Goal: Task Accomplishment & Management: Manage account settings

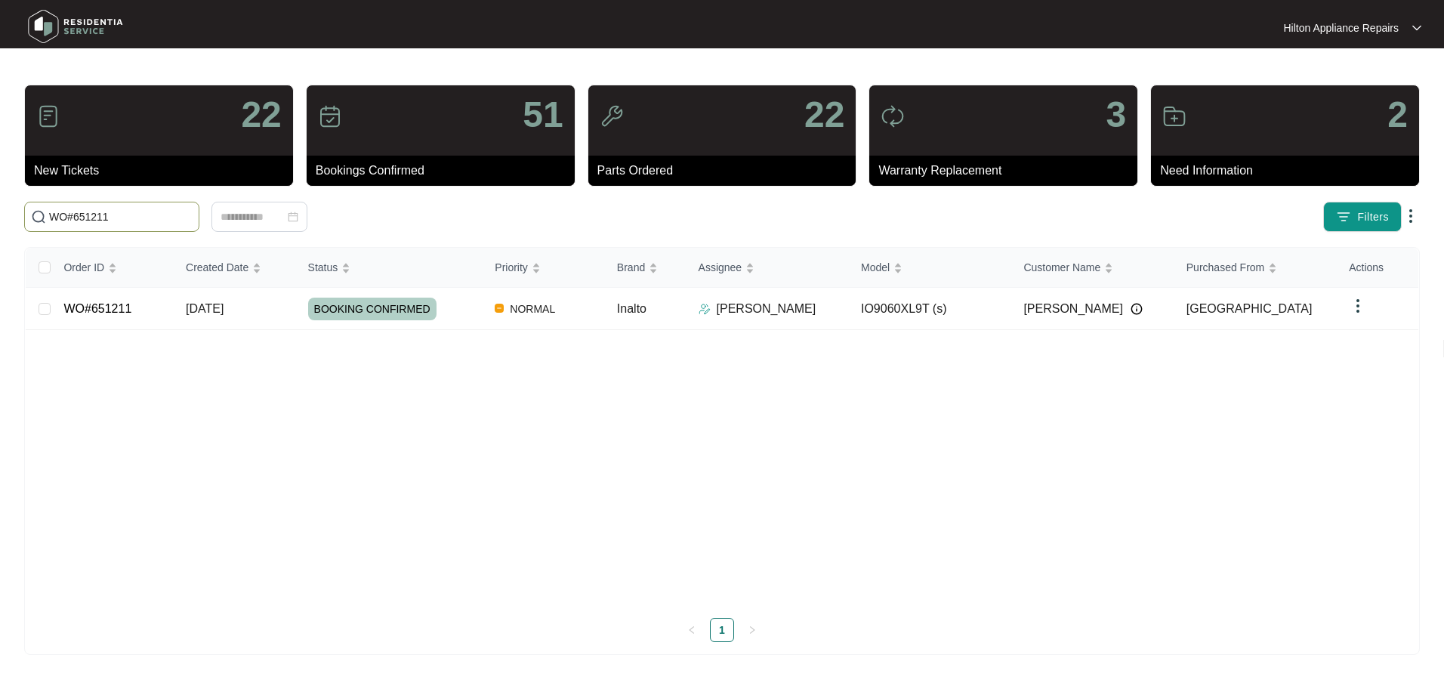
drag, startPoint x: 96, startPoint y: 220, endPoint x: -38, endPoint y: 214, distance: 133.7
click at [0, 214] on html "Hilton Appliance Repairs Hilton App... 22 New Tickets 51 Bookings Confirmed 22 …" at bounding box center [722, 349] width 1444 height 698
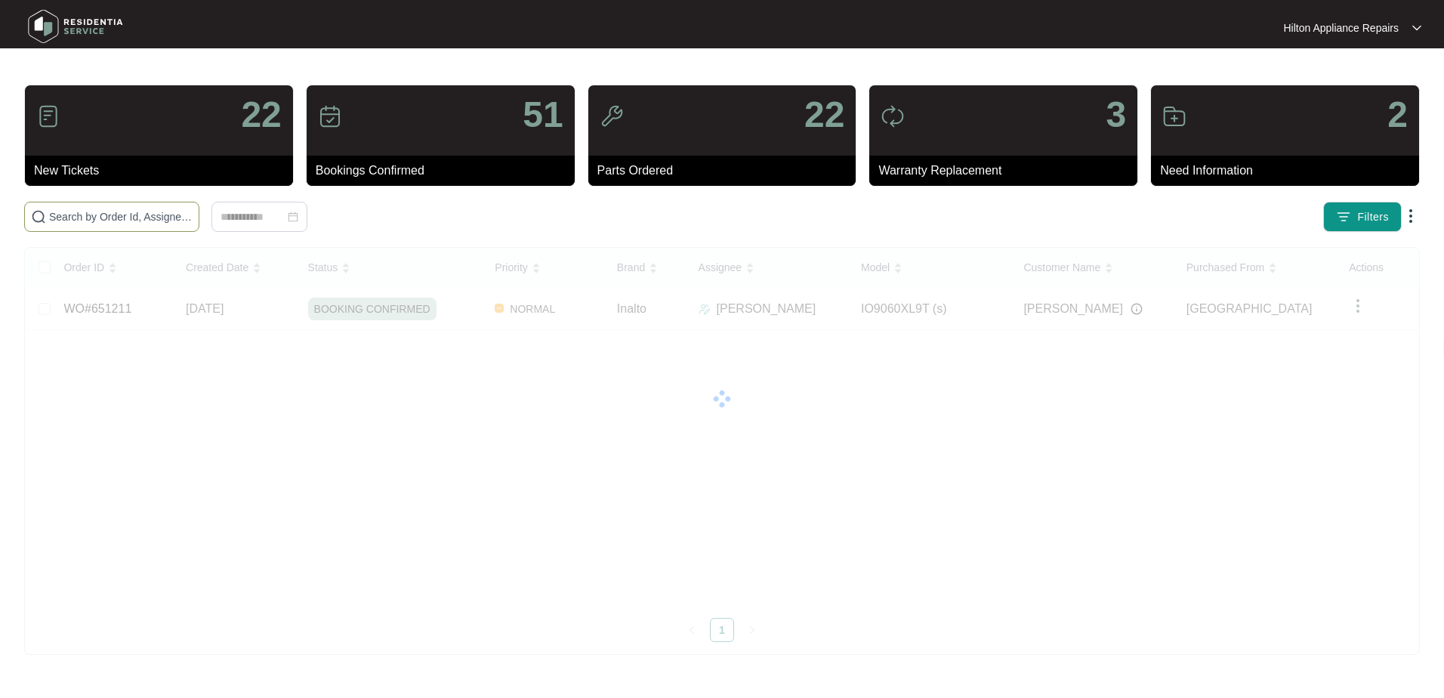
paste input "WO#651630"
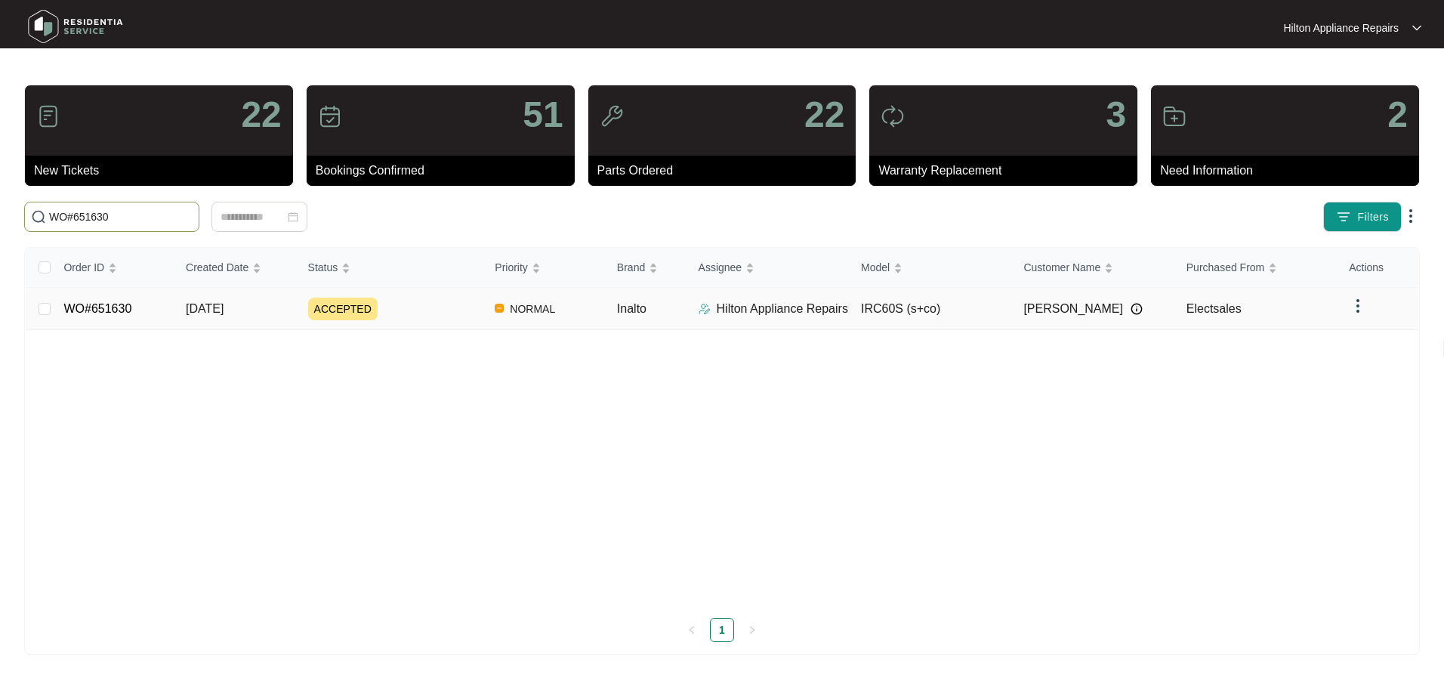
type input "WO#651630"
click at [207, 304] on span "[DATE]" at bounding box center [205, 308] width 38 height 13
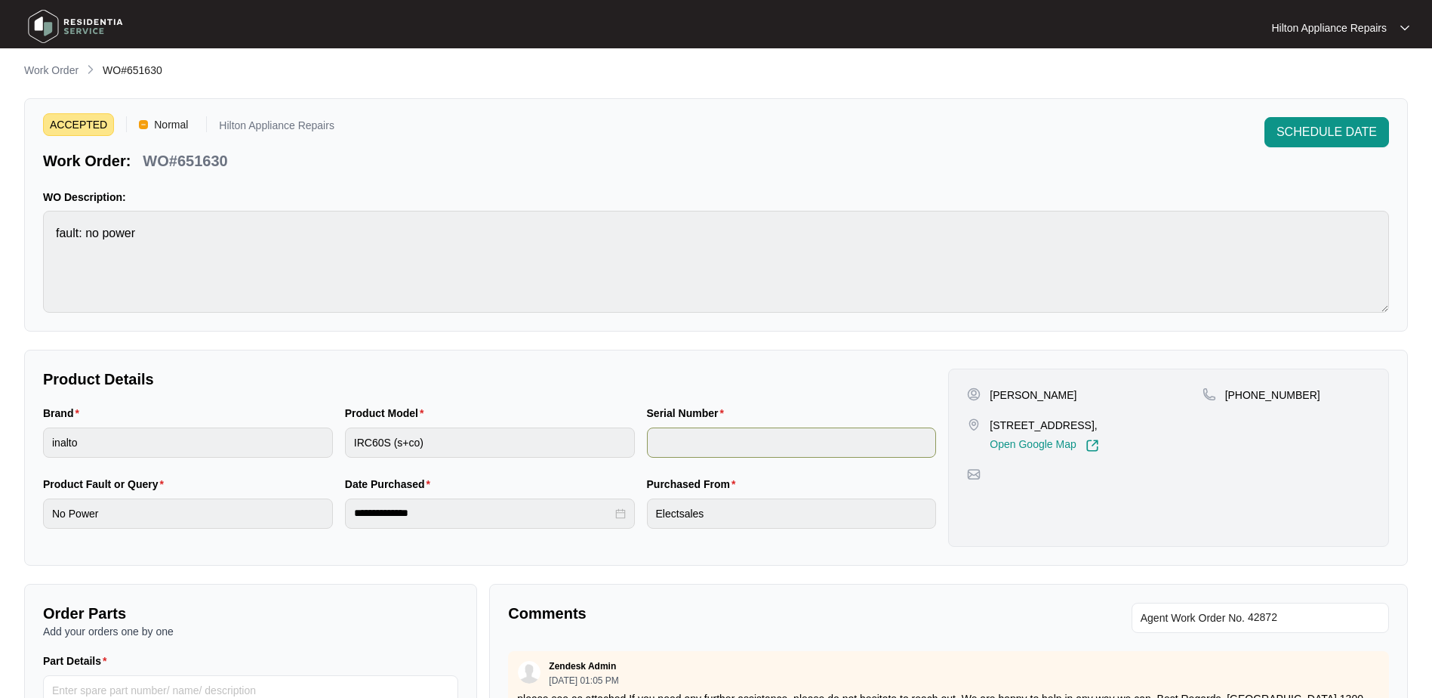
scroll to position [304, 0]
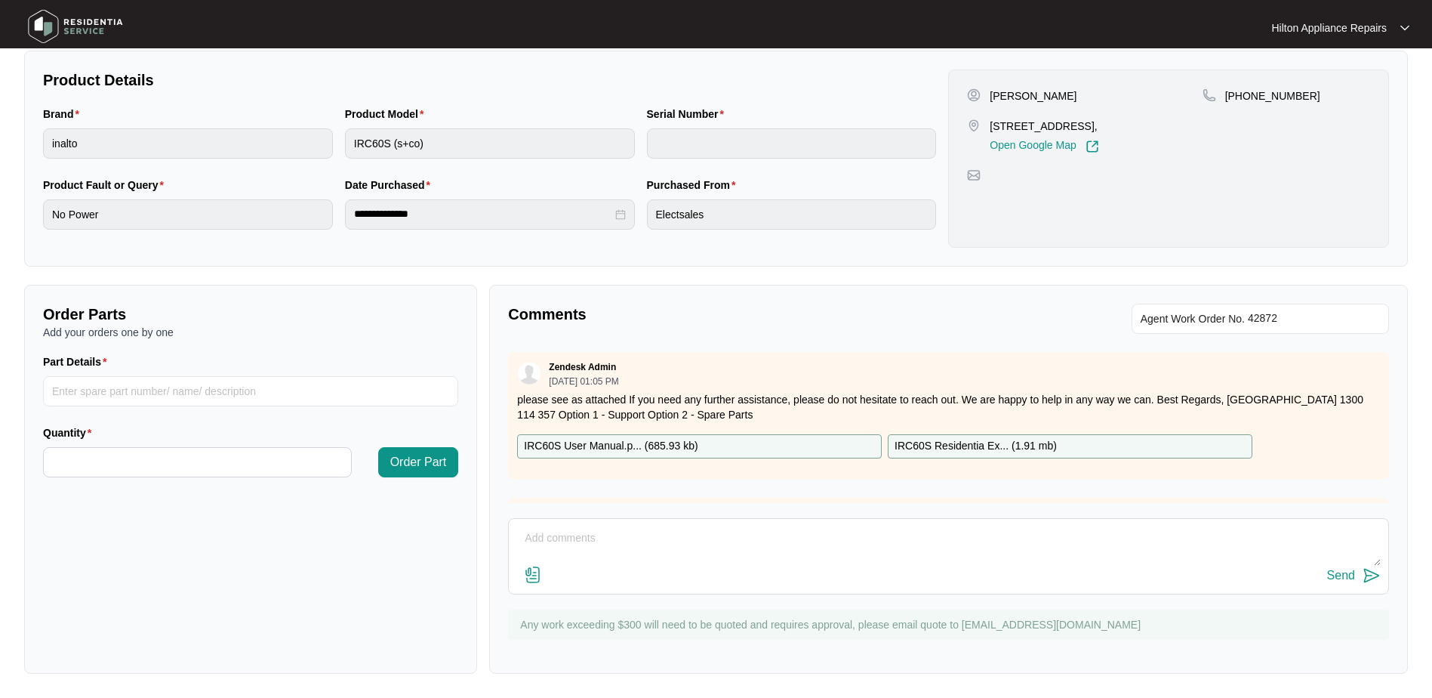
click at [630, 535] on textarea at bounding box center [948, 545] width 865 height 39
paste textarea "Called [PERSON_NAME] & Texted"
type textarea "Called [PERSON_NAME] & Texted"
click at [1336, 571] on div "Send" at bounding box center [1341, 576] width 28 height 14
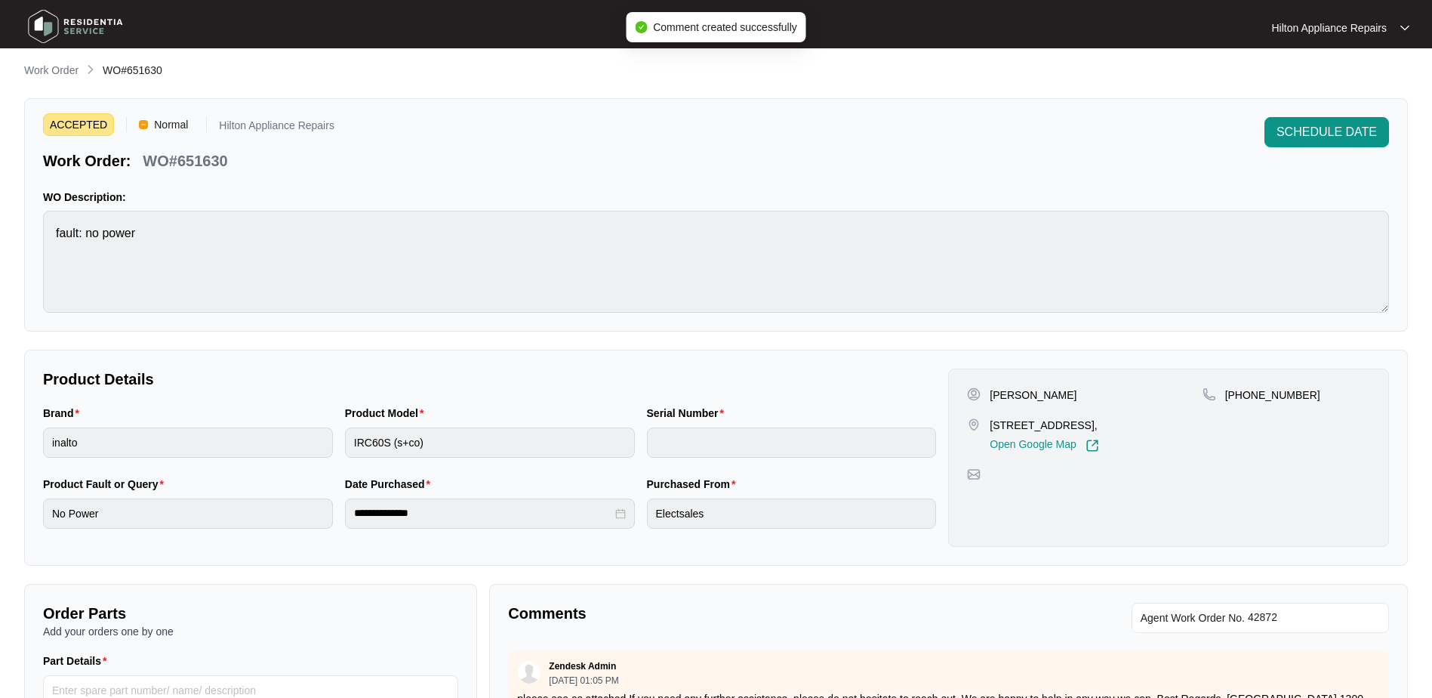
scroll to position [0, 0]
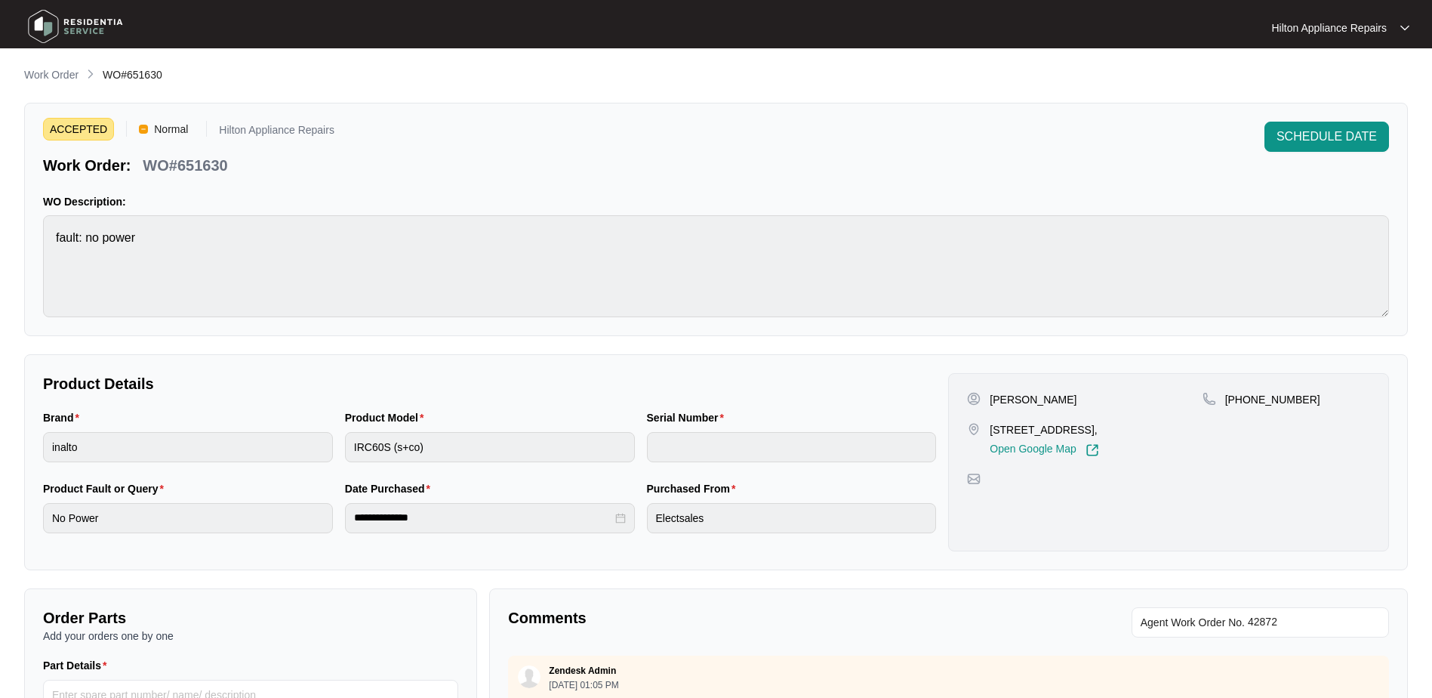
click at [48, 76] on p "Work Order" at bounding box center [51, 74] width 54 height 15
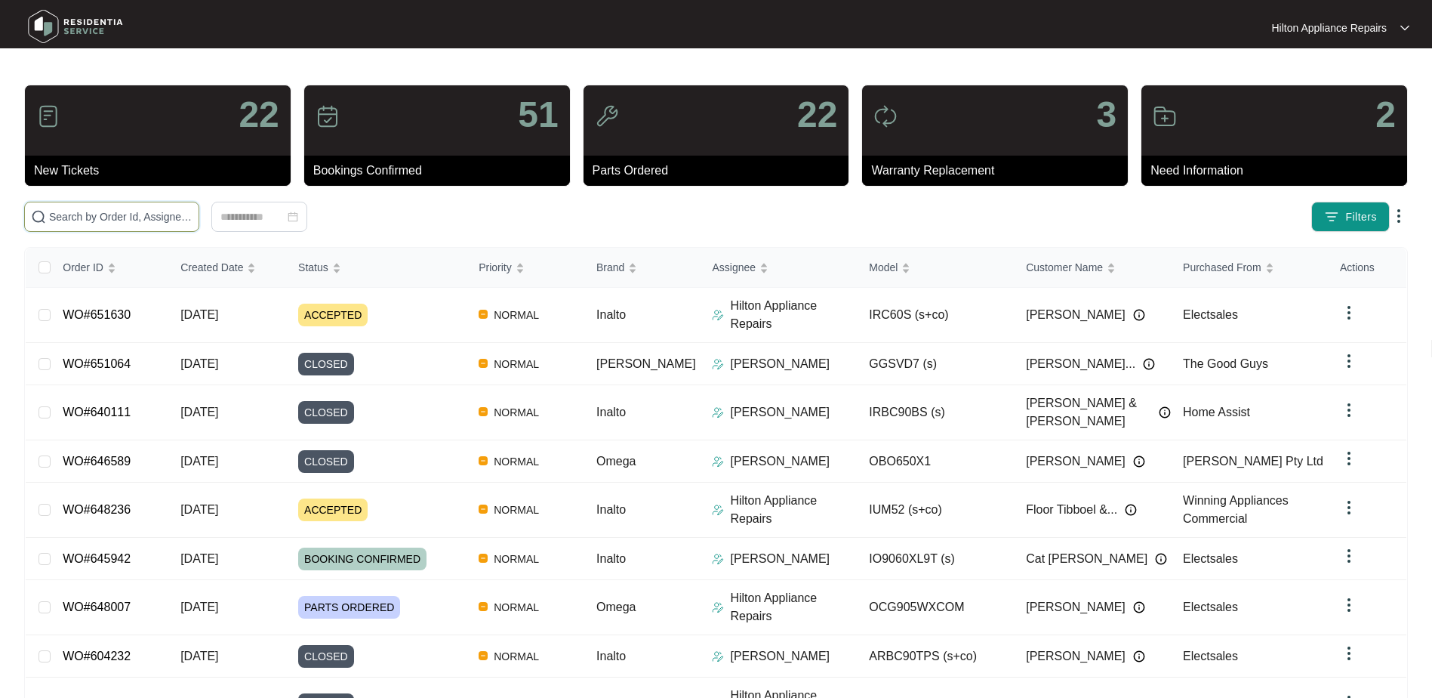
click at [94, 214] on input "text" at bounding box center [120, 216] width 143 height 17
paste input "WO#651985"
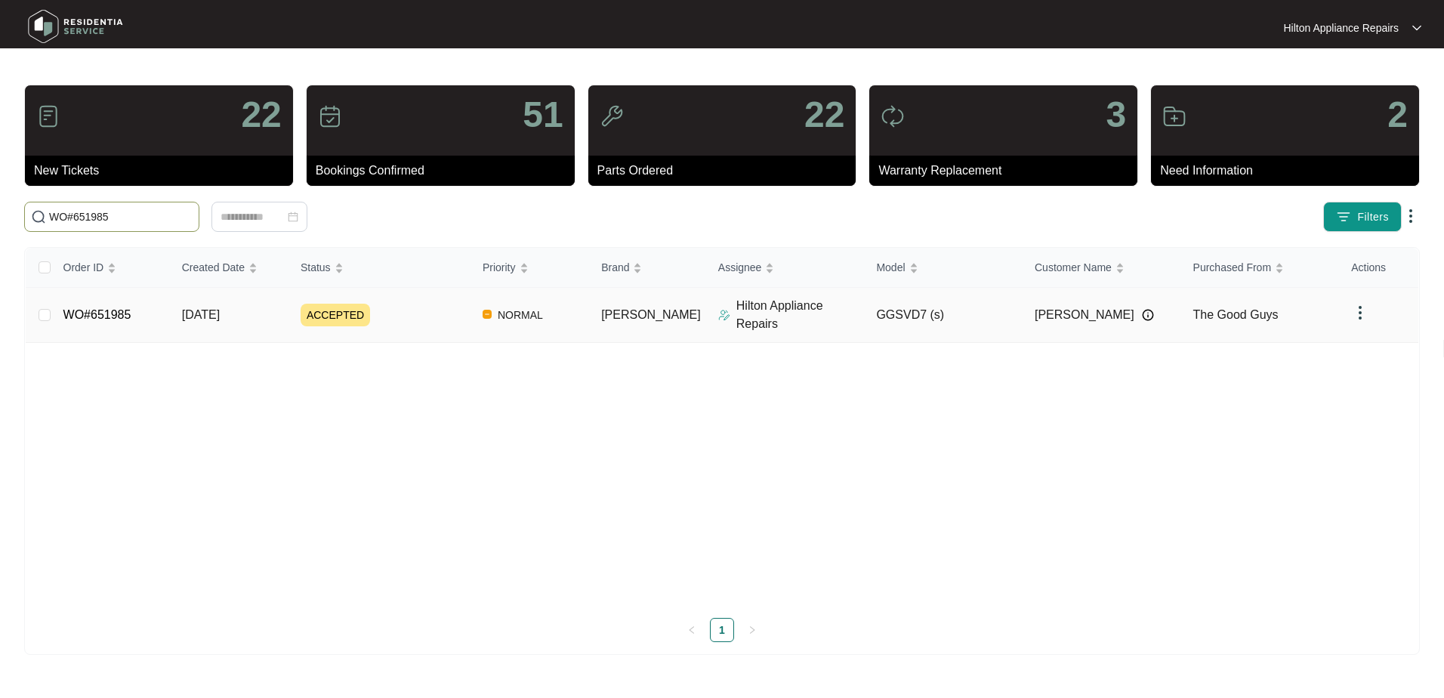
type input "WO#651985"
click at [190, 310] on span "[DATE]" at bounding box center [201, 314] width 38 height 13
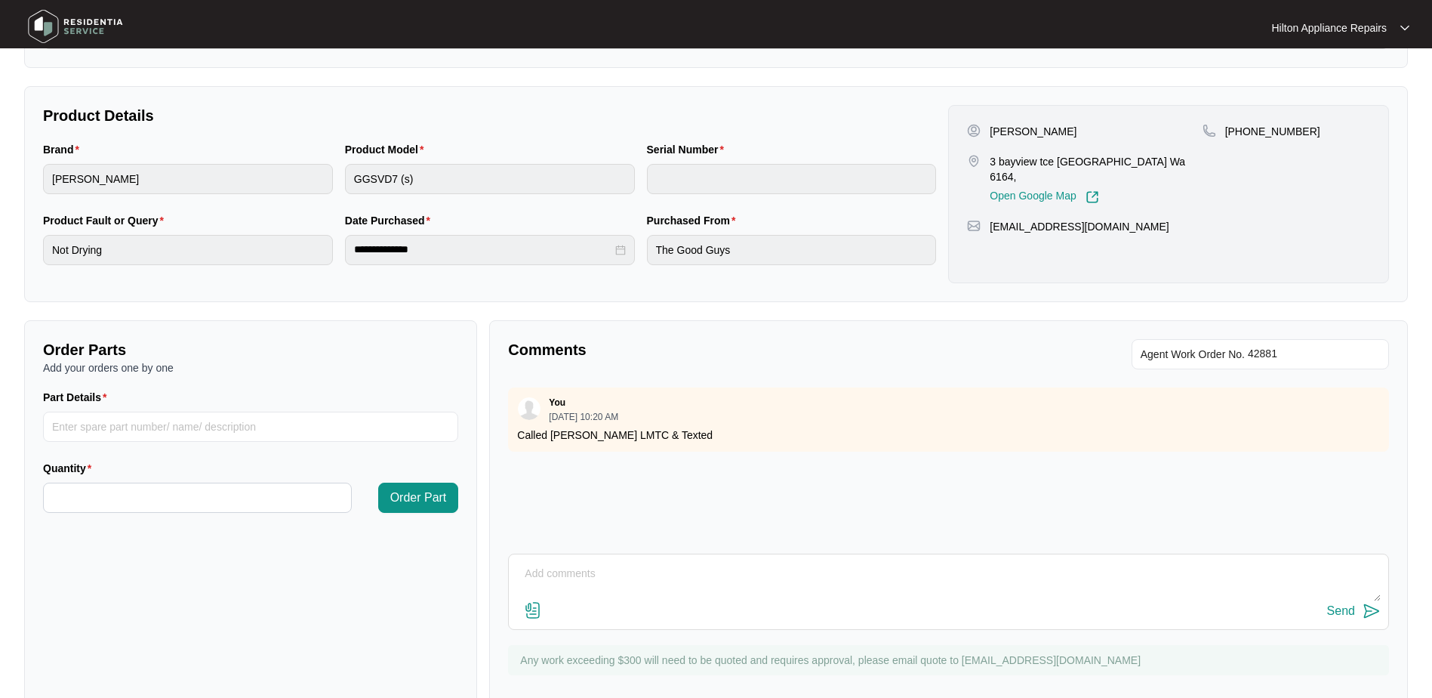
scroll to position [304, 0]
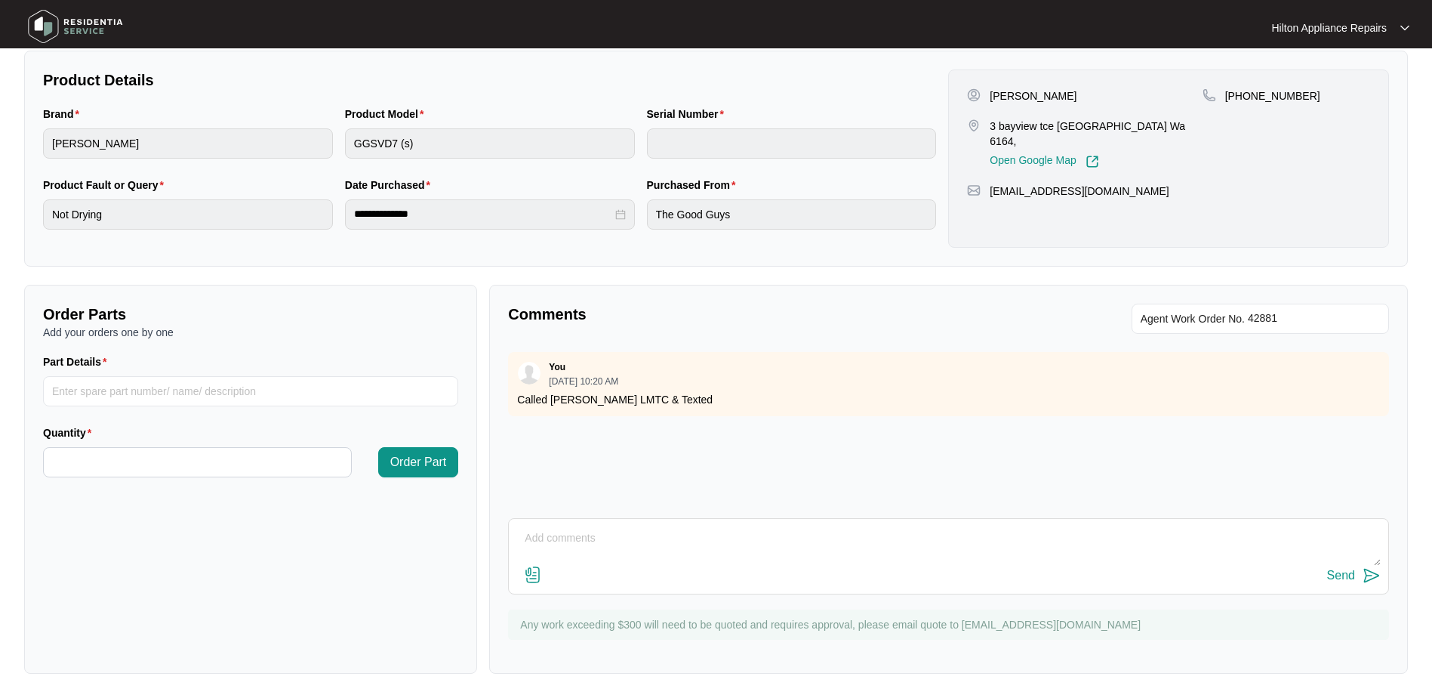
click at [575, 532] on textarea at bounding box center [948, 545] width 865 height 39
paste textarea "Called [PERSON_NAME] LMTC & Texted"
type textarea "Called [PERSON_NAME] LMTC & Texted"
click at [1342, 576] on div "Send" at bounding box center [1341, 576] width 28 height 14
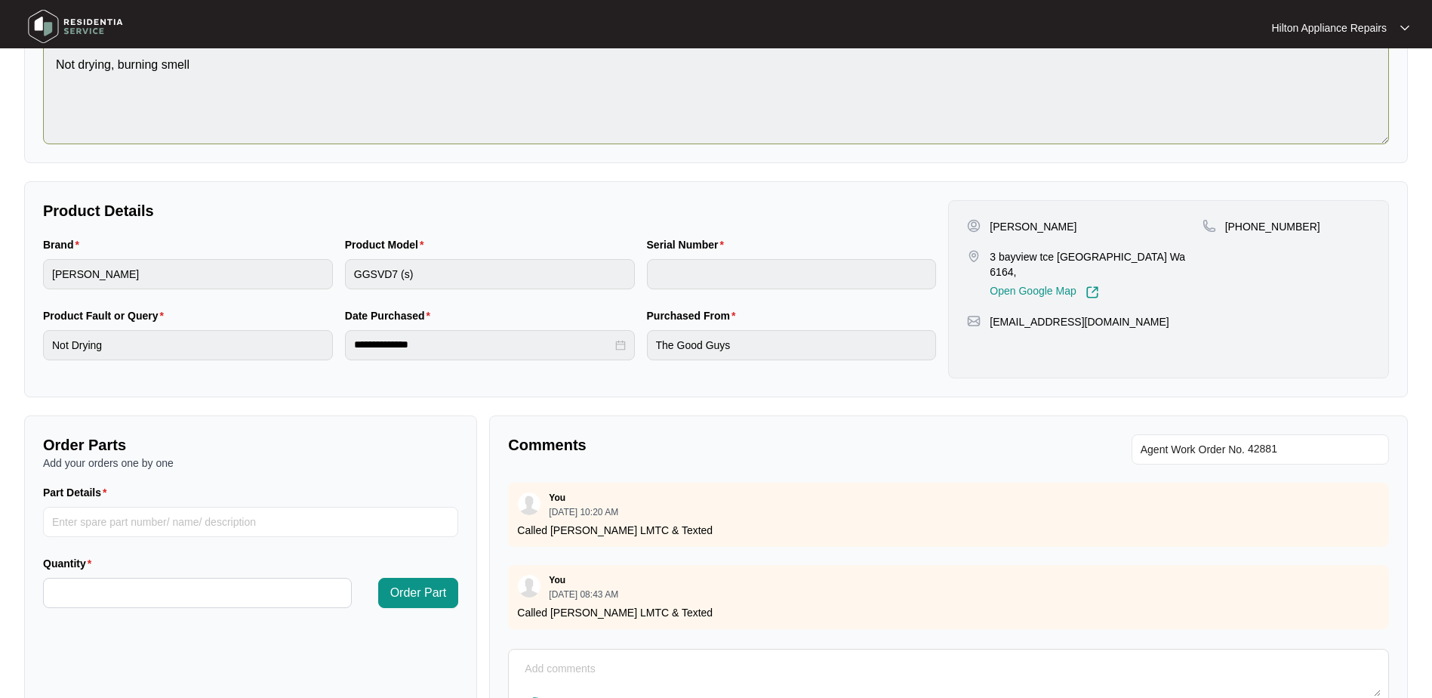
scroll to position [0, 0]
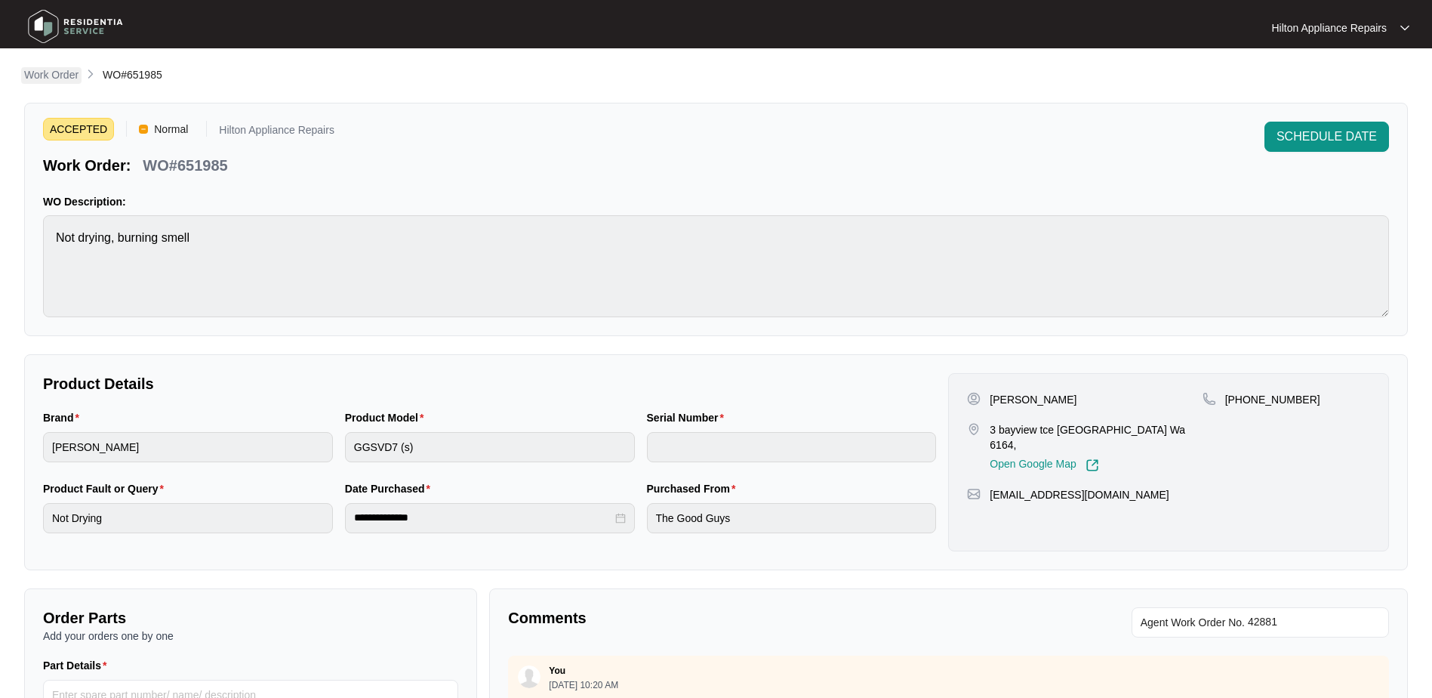
click at [42, 75] on p "Work Order" at bounding box center [51, 74] width 54 height 15
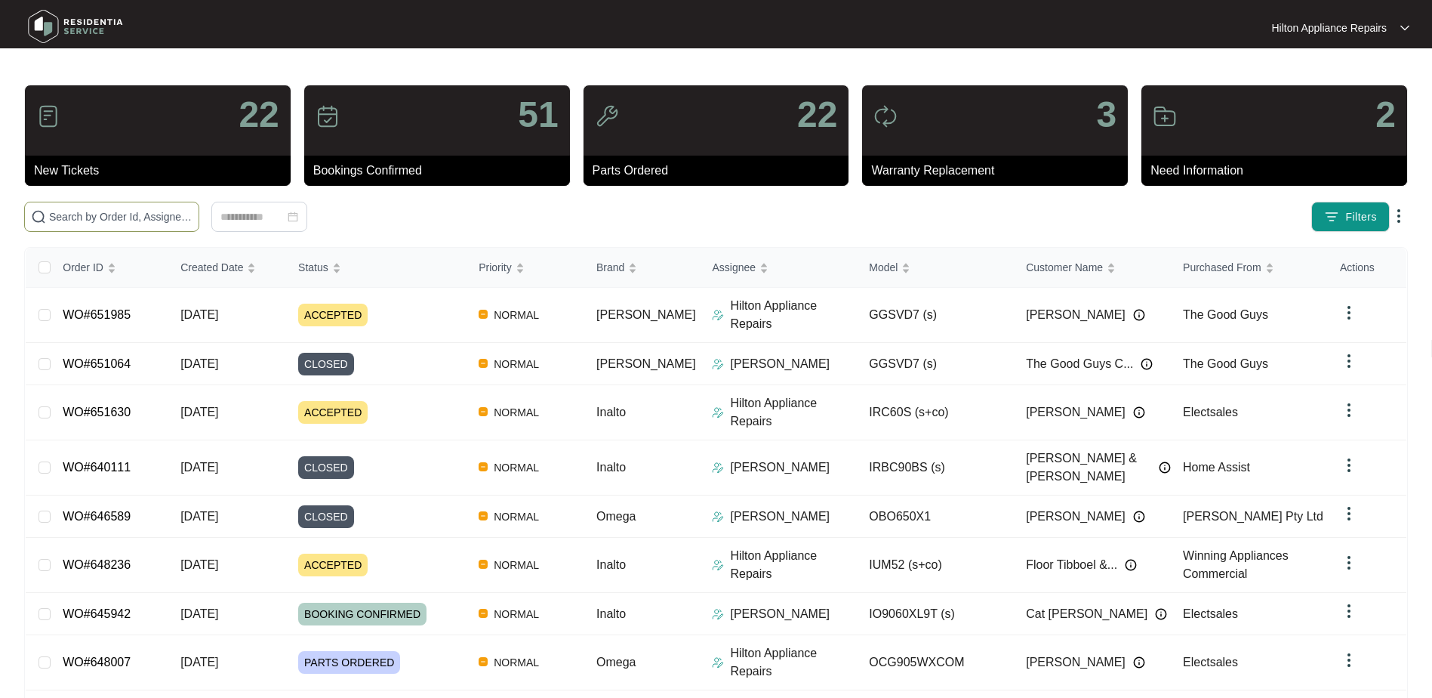
click at [70, 224] on input "text" at bounding box center [120, 216] width 143 height 17
paste input "WO#650255"
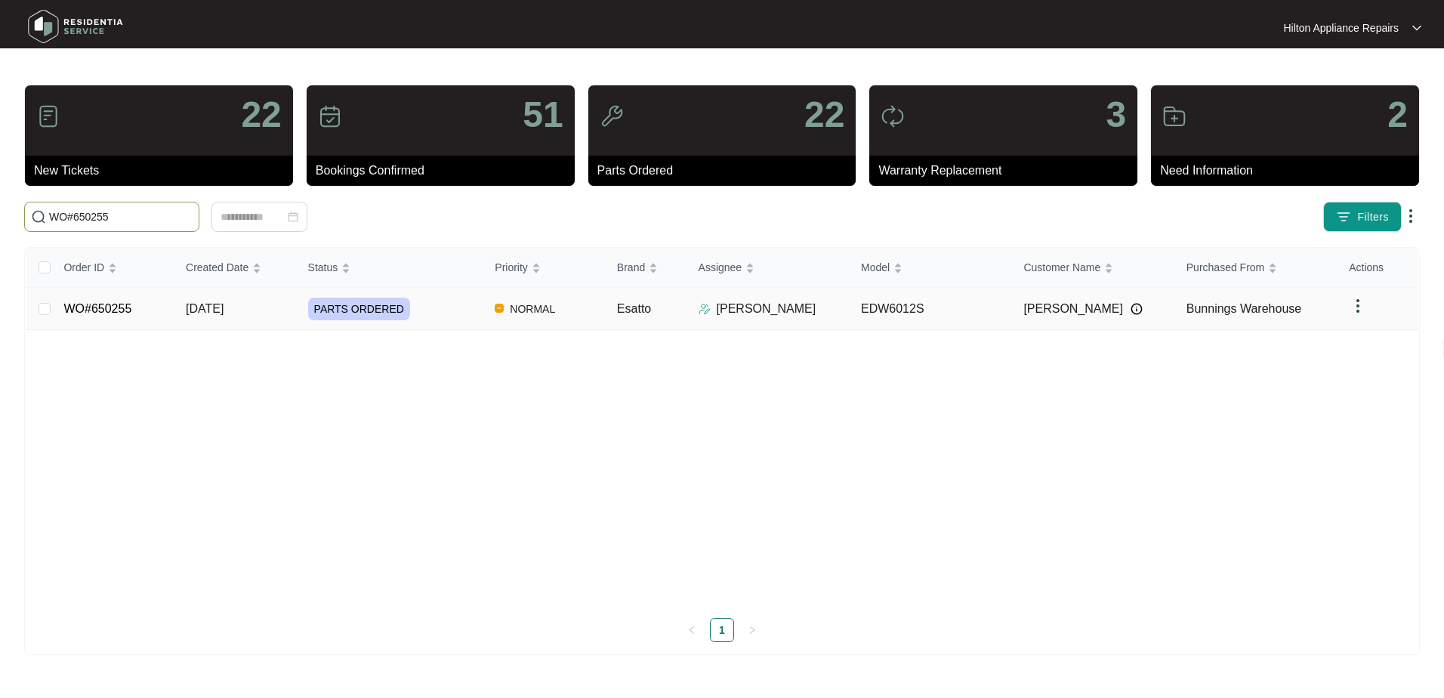
type input "WO#650255"
click at [217, 307] on span "[DATE]" at bounding box center [205, 308] width 38 height 13
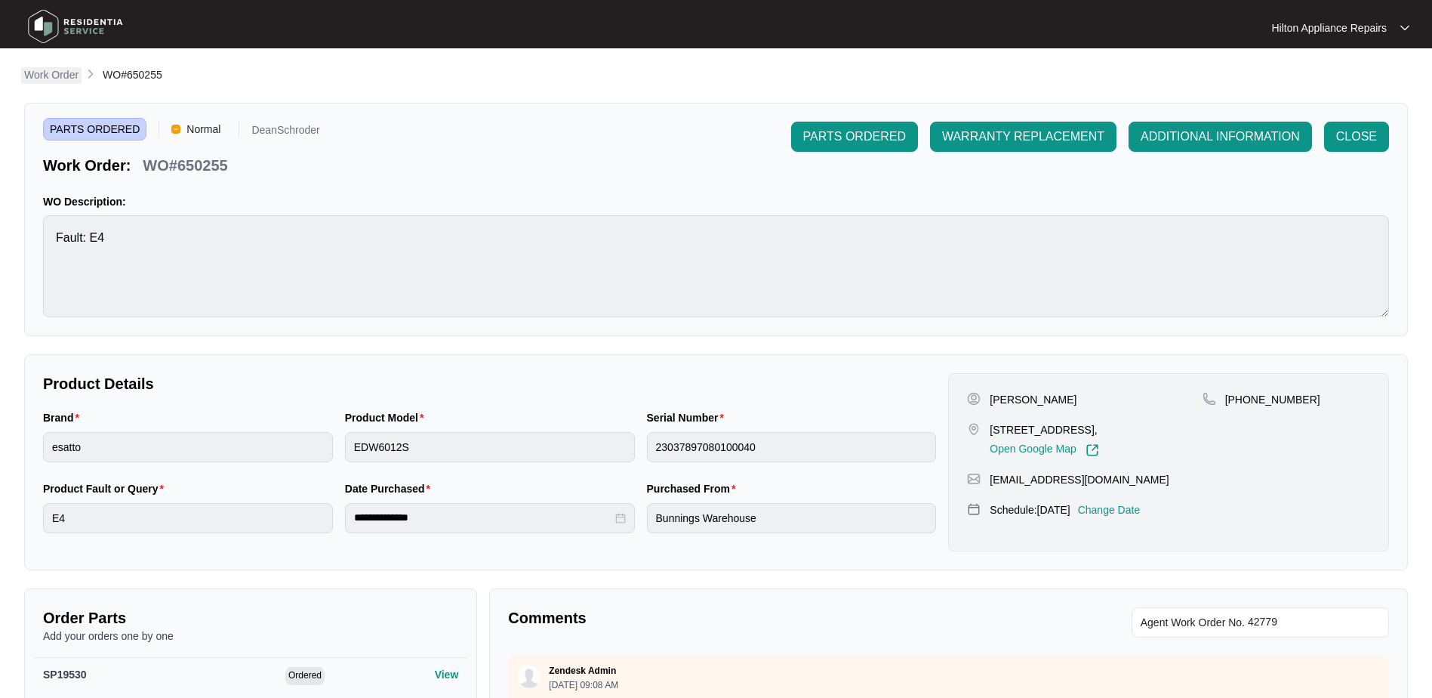
click at [34, 72] on p "Work Order" at bounding box center [51, 74] width 54 height 15
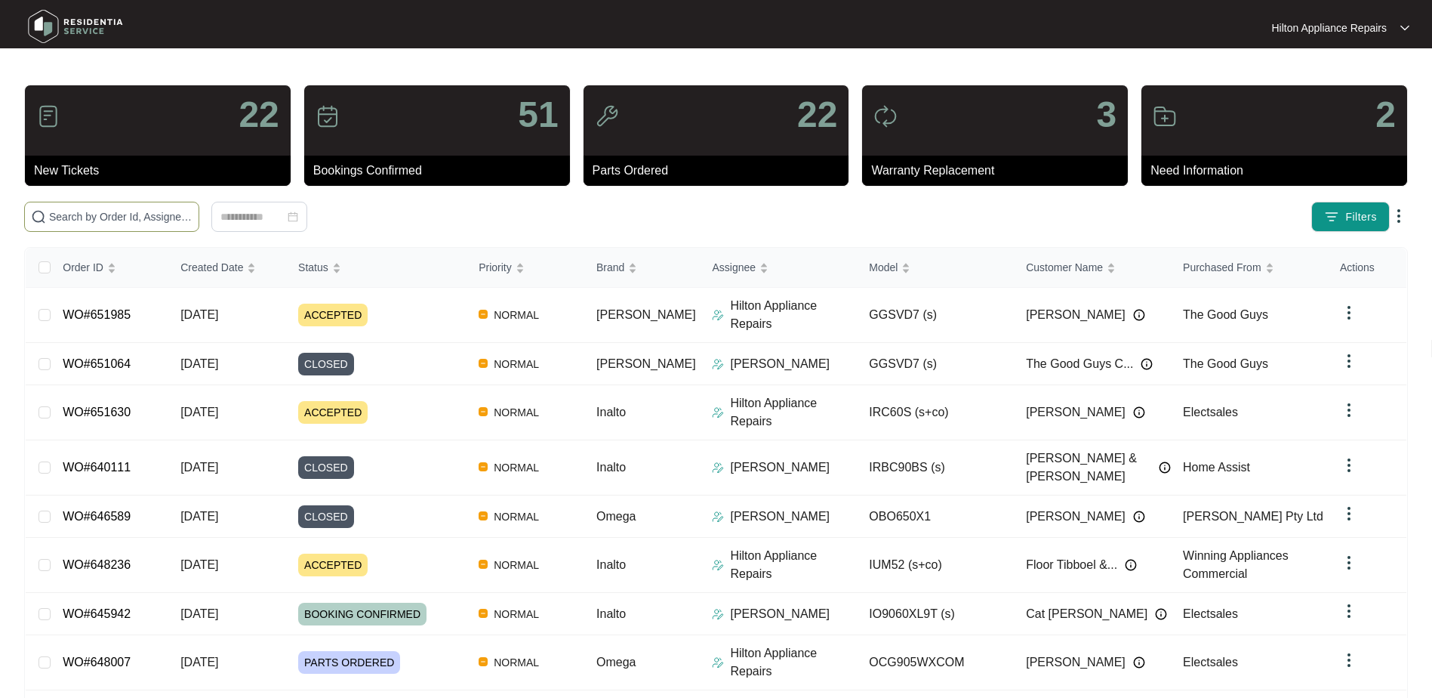
click at [79, 211] on input "text" at bounding box center [120, 216] width 143 height 17
paste input "WO#650255"
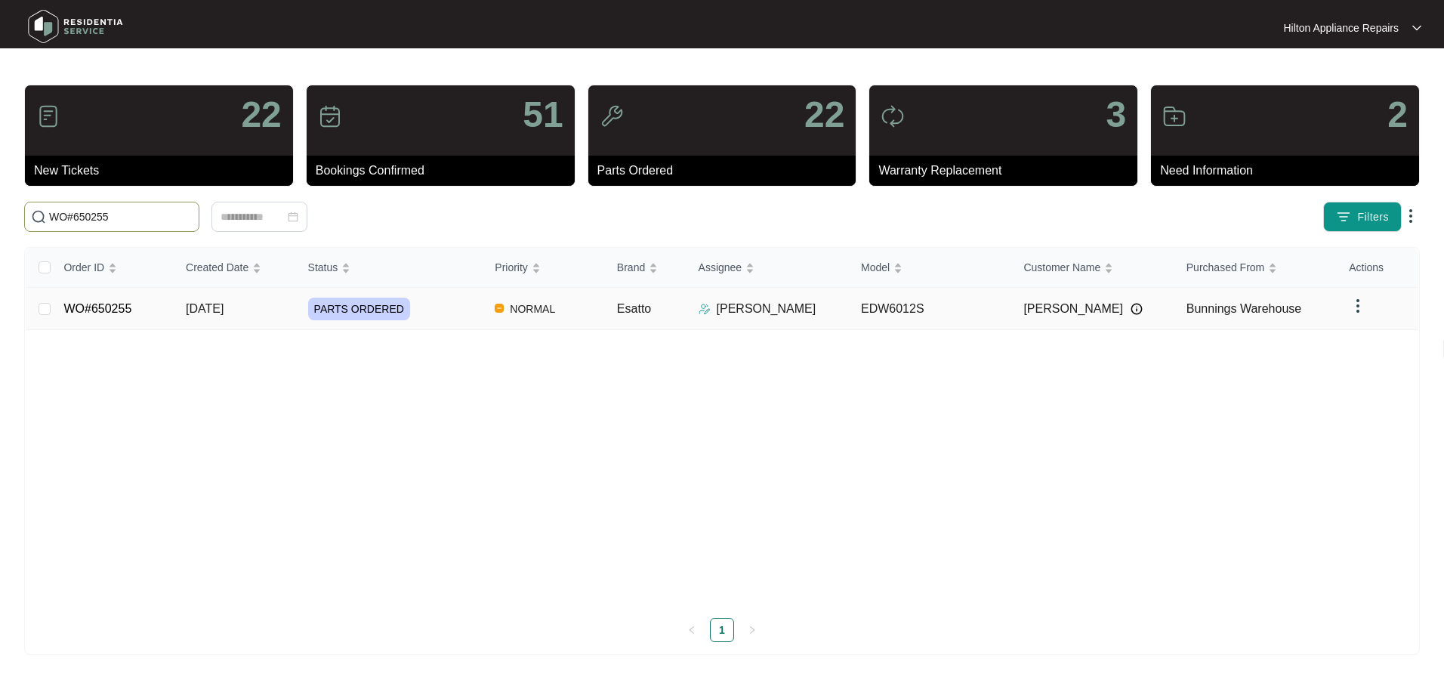
type input "WO#650255"
click at [199, 302] on span "[DATE]" at bounding box center [205, 308] width 38 height 13
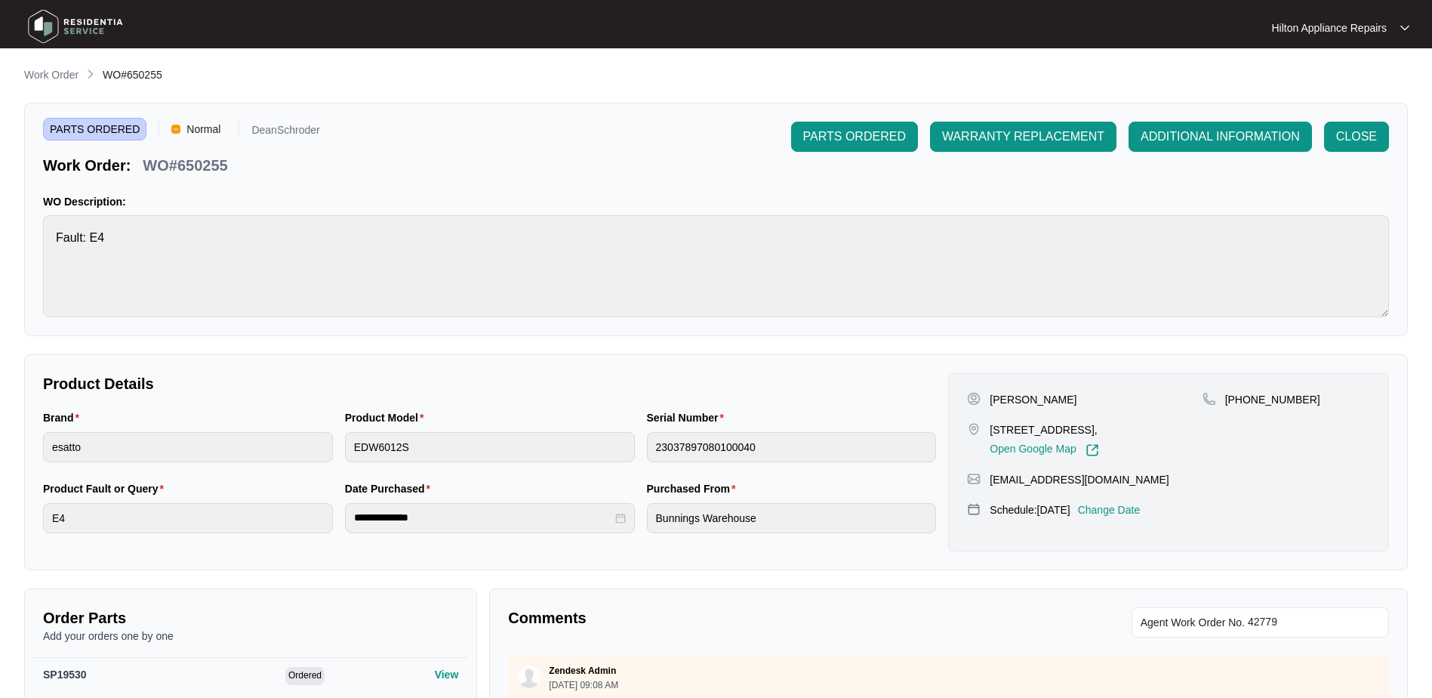
scroll to position [302, 0]
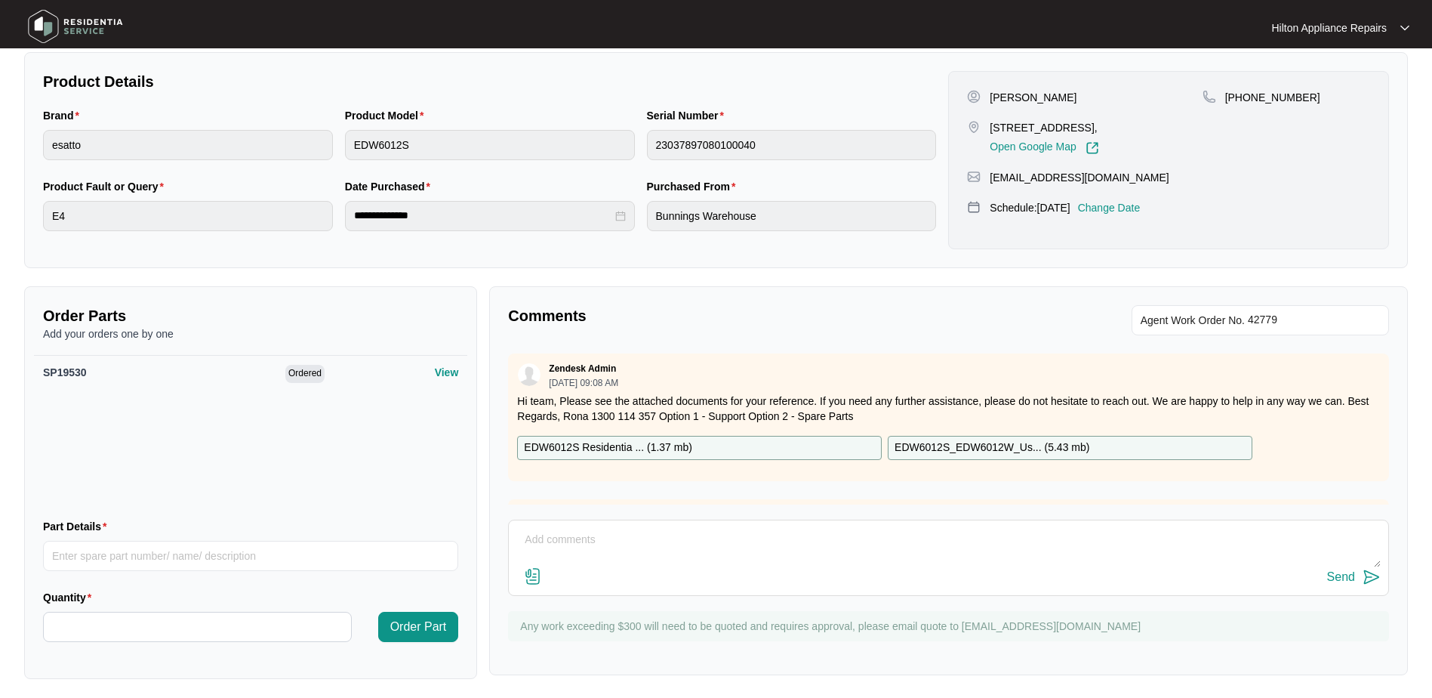
click at [1135, 207] on p "Change Date" at bounding box center [1109, 207] width 63 height 15
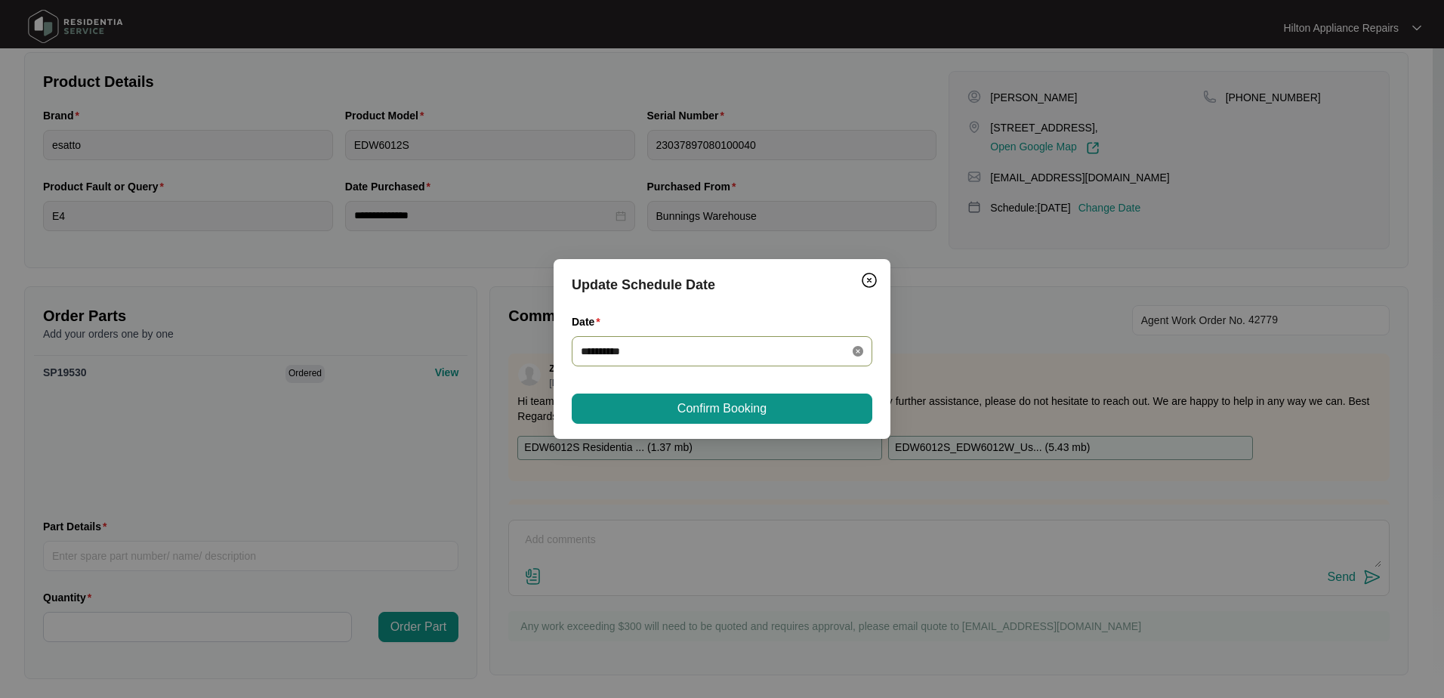
click at [856, 346] on icon "close-circle" at bounding box center [857, 351] width 11 height 11
click at [855, 345] on div at bounding box center [722, 351] width 282 height 17
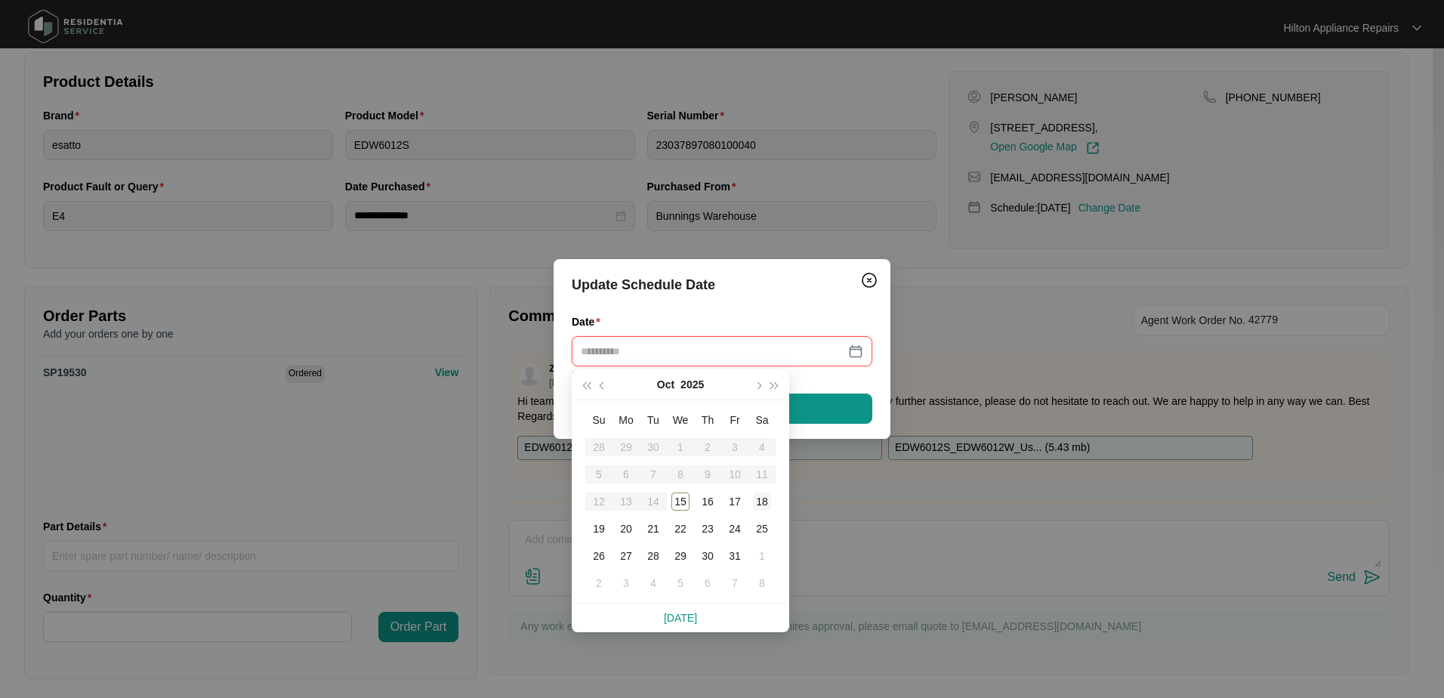
type input "**********"
click at [766, 498] on div "18" at bounding box center [762, 501] width 18 height 18
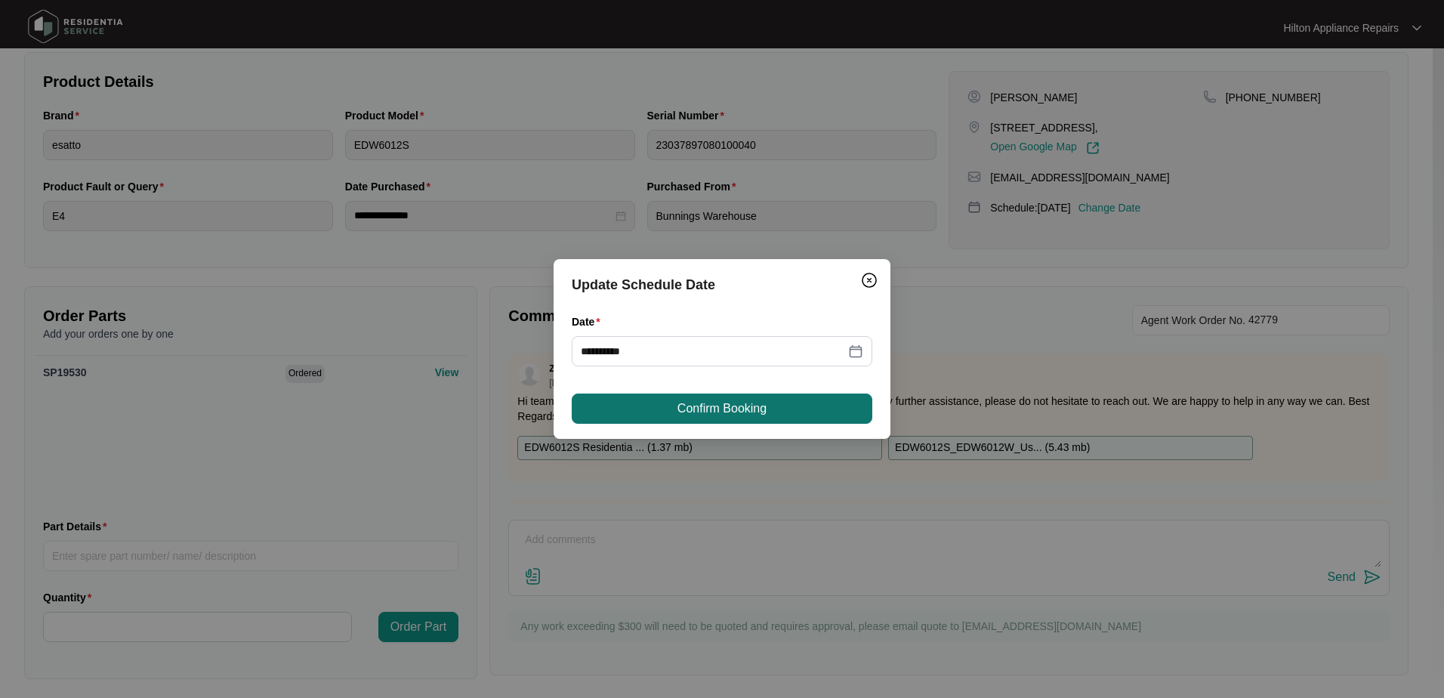
click at [725, 412] on span "Confirm Booking" at bounding box center [721, 408] width 89 height 18
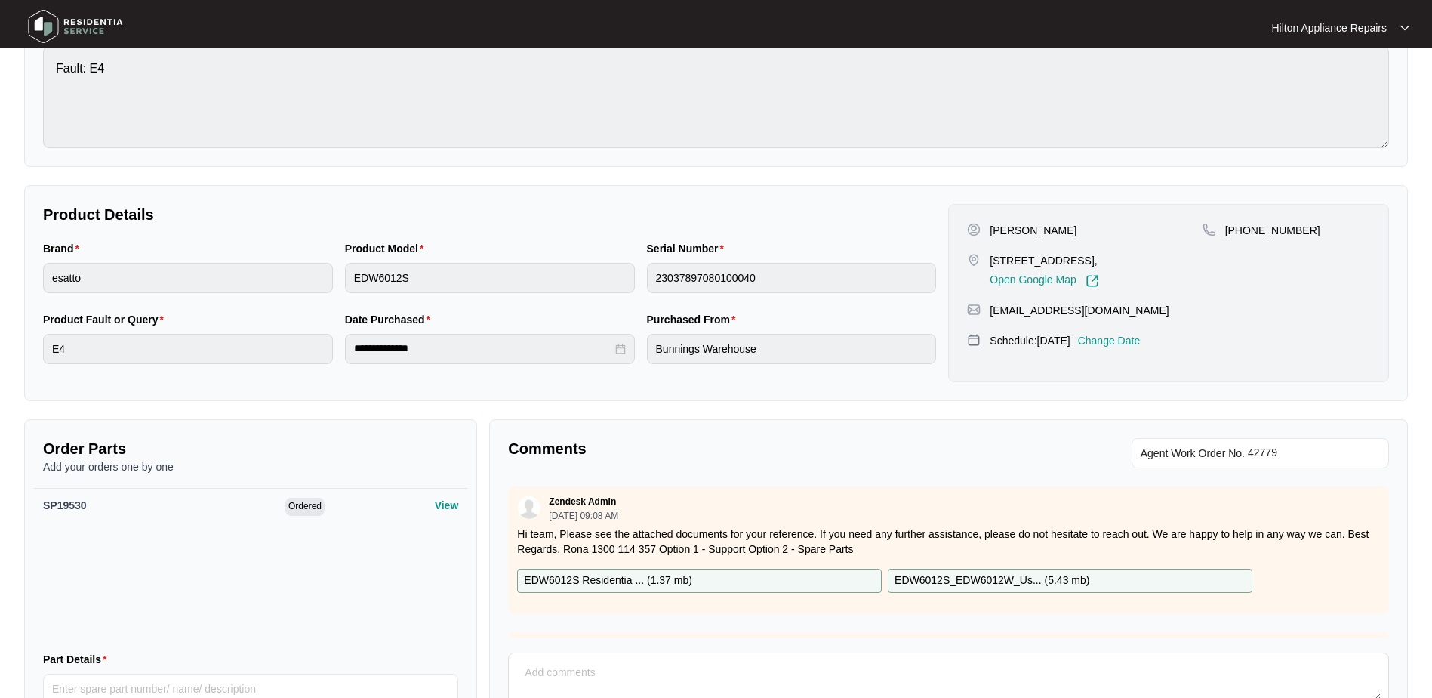
scroll to position [0, 0]
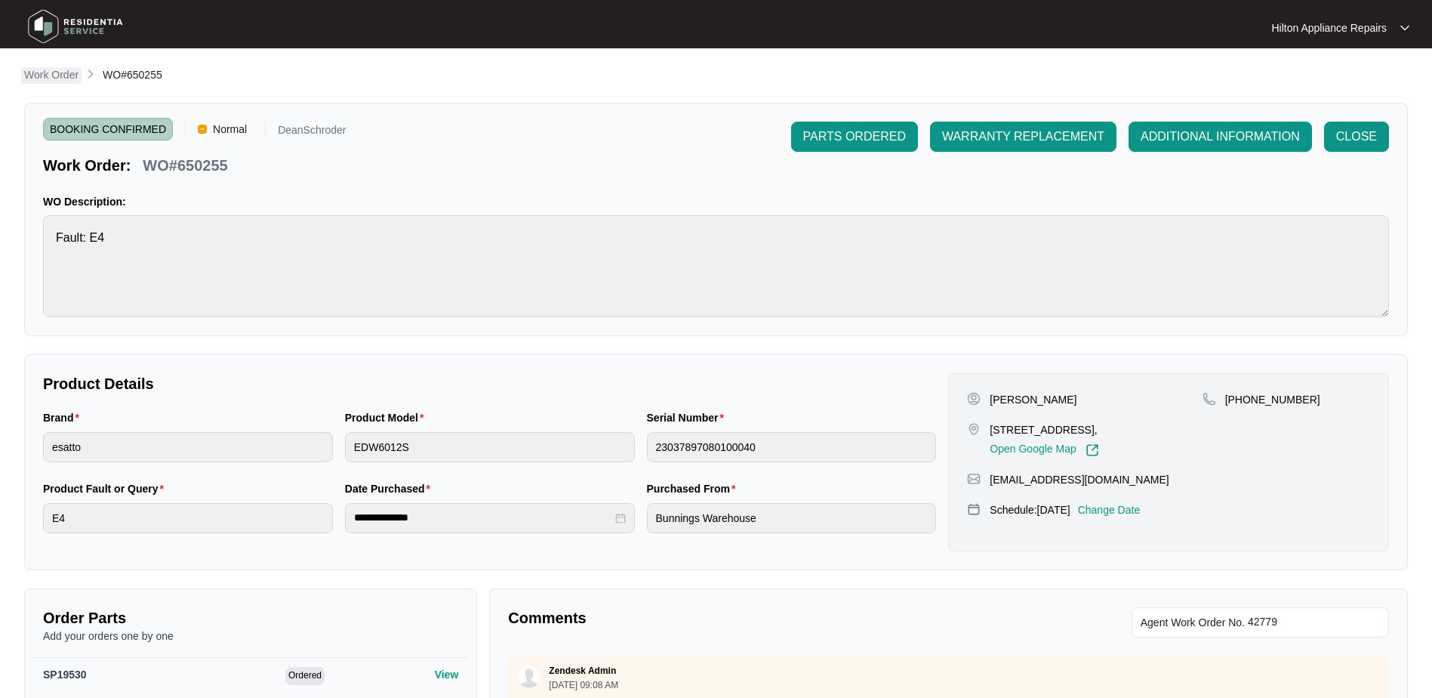
click at [51, 72] on p "Work Order" at bounding box center [51, 74] width 54 height 15
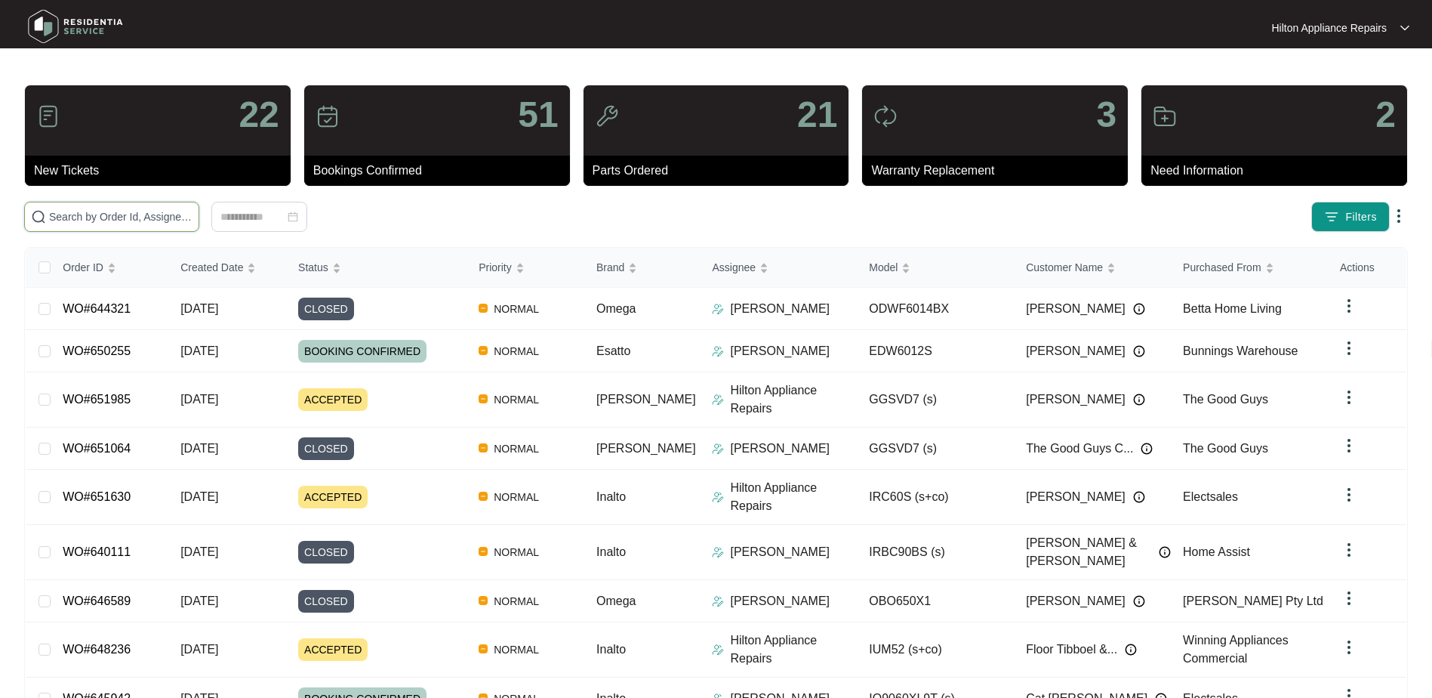
click at [69, 217] on input "text" at bounding box center [120, 216] width 143 height 17
paste input "WO#651985"
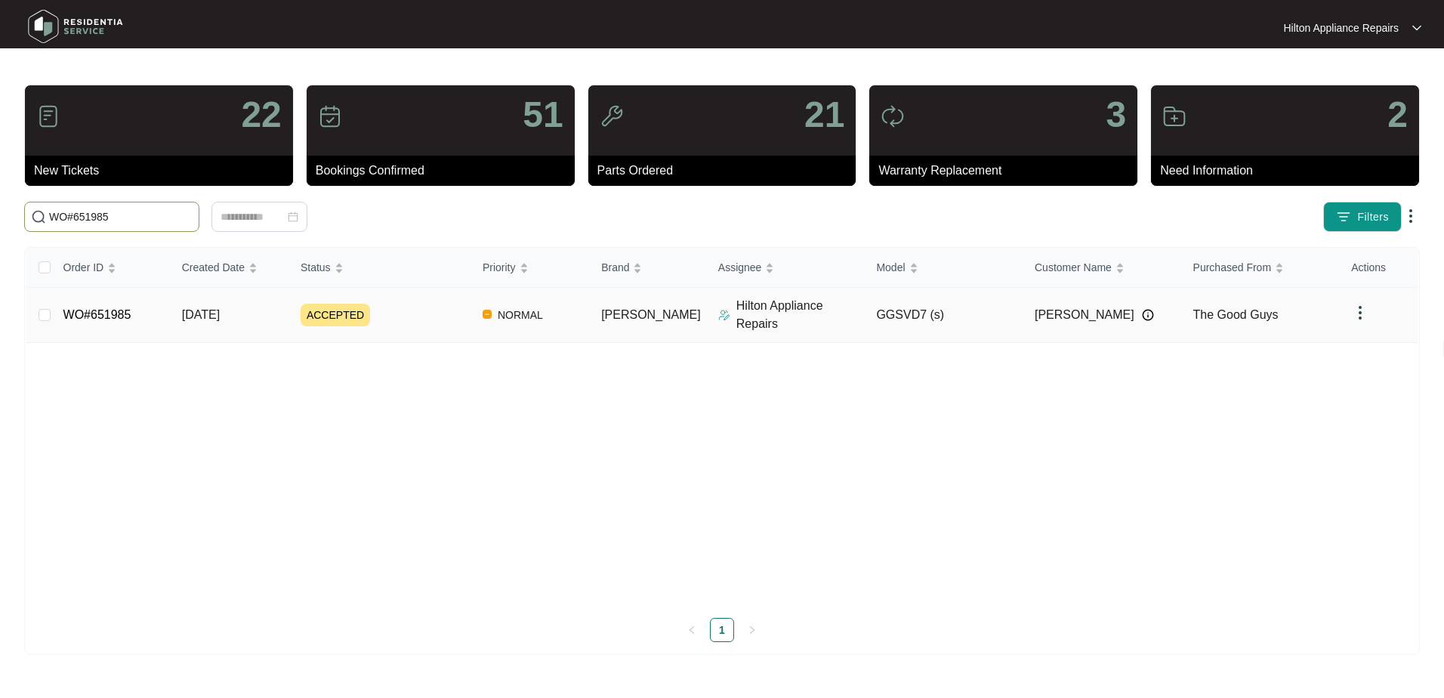
type input "WO#651985"
drag, startPoint x: 184, startPoint y: 310, endPoint x: 241, endPoint y: 308, distance: 56.7
click at [185, 310] on td "[DATE]" at bounding box center [229, 315] width 119 height 55
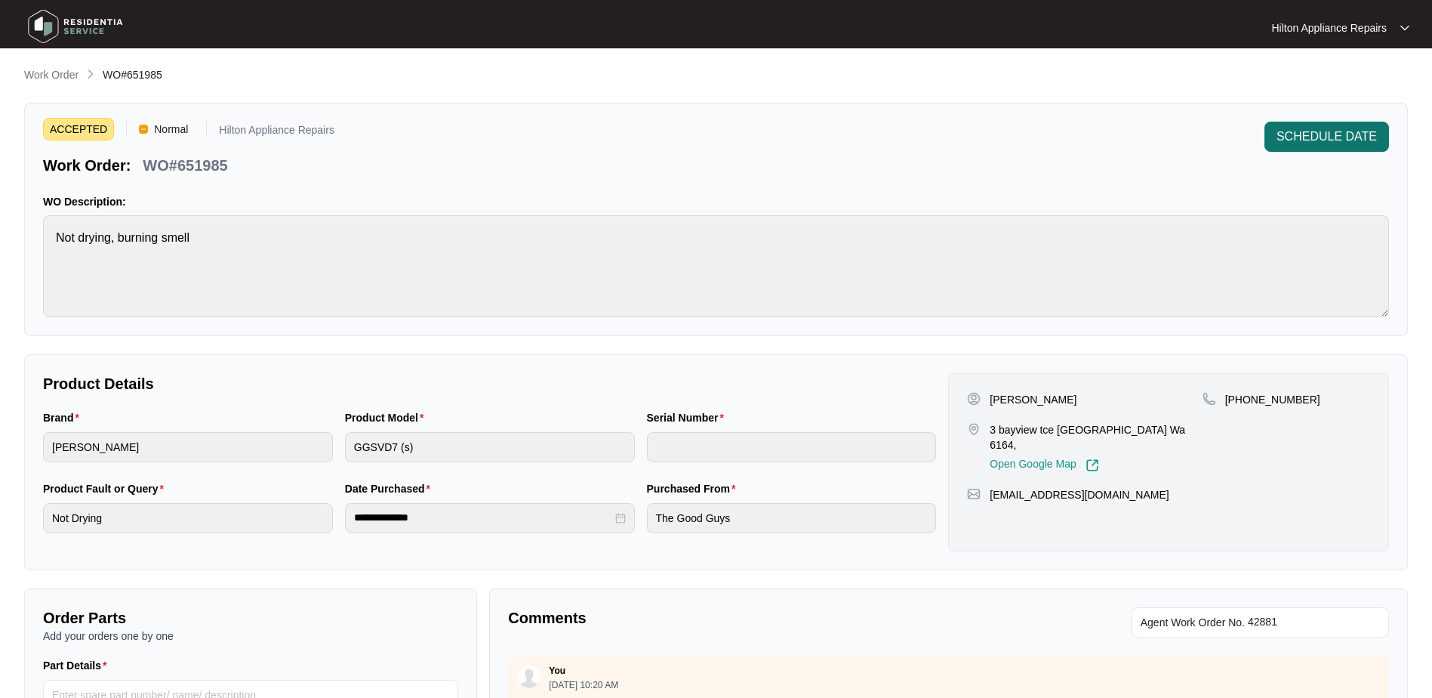
click at [1294, 133] on span "SCHEDULE DATE" at bounding box center [1327, 137] width 100 height 18
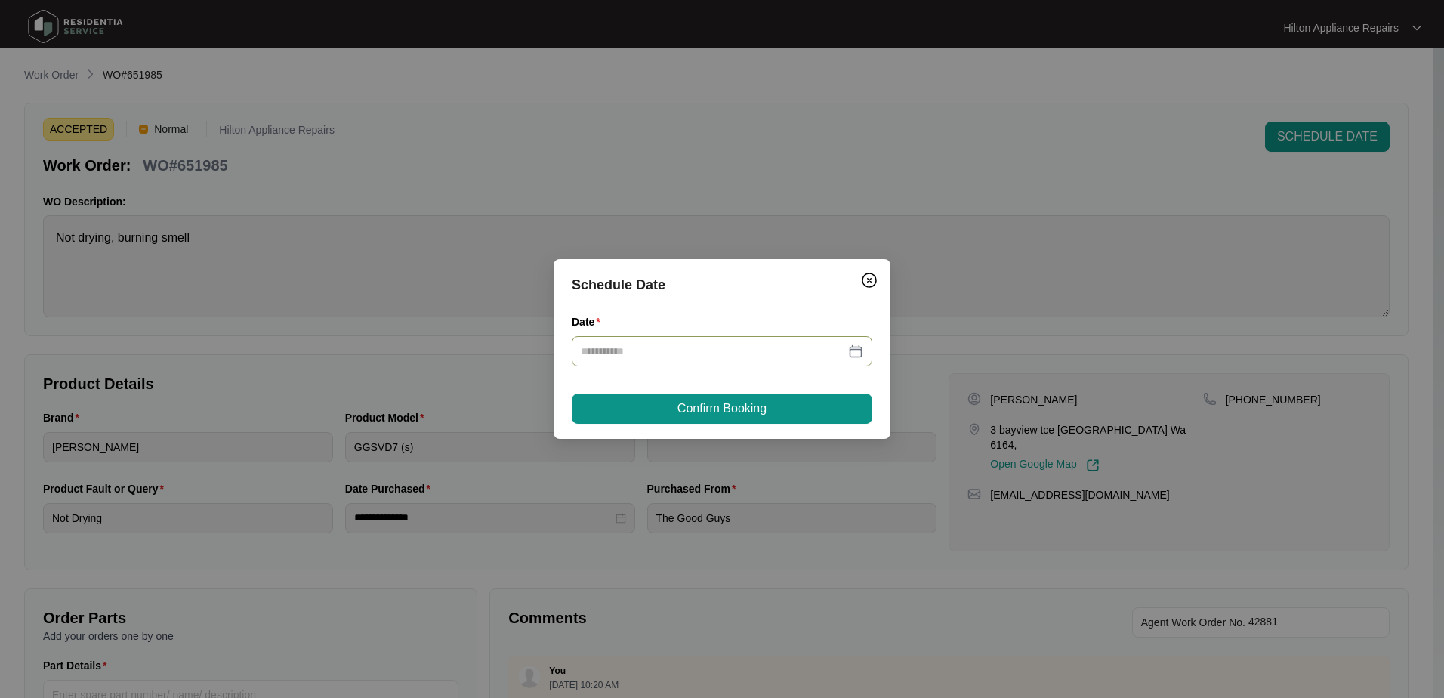
click at [862, 349] on div at bounding box center [722, 351] width 282 height 17
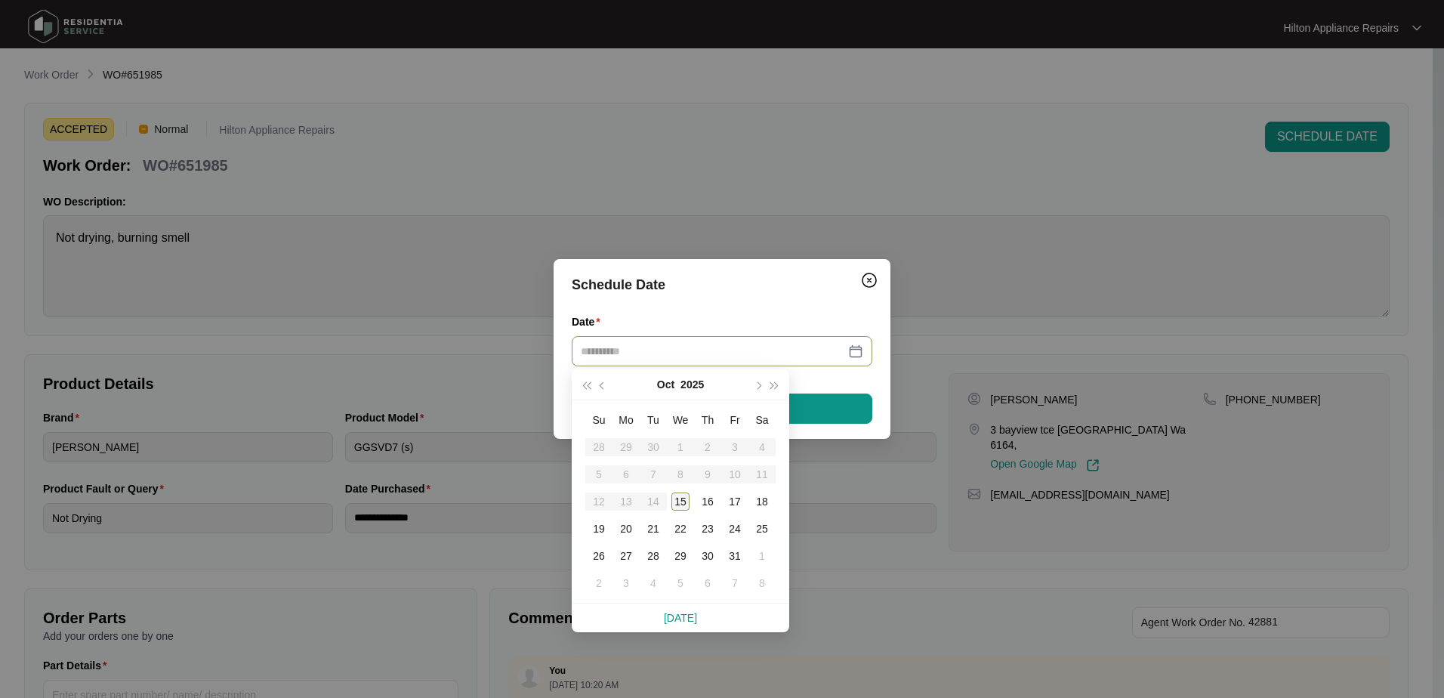
click at [684, 502] on div "15" at bounding box center [680, 501] width 18 height 18
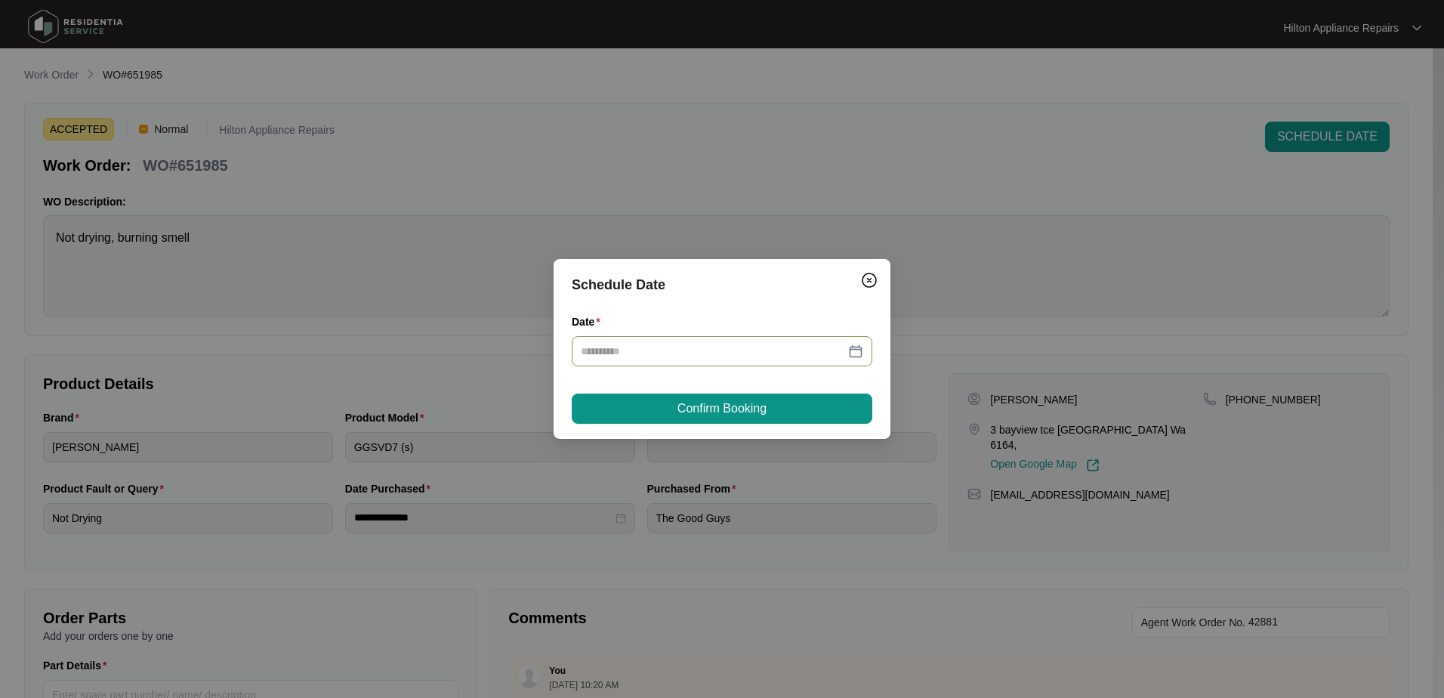
type input "**********"
click at [782, 409] on button "Confirm Booking" at bounding box center [722, 408] width 301 height 30
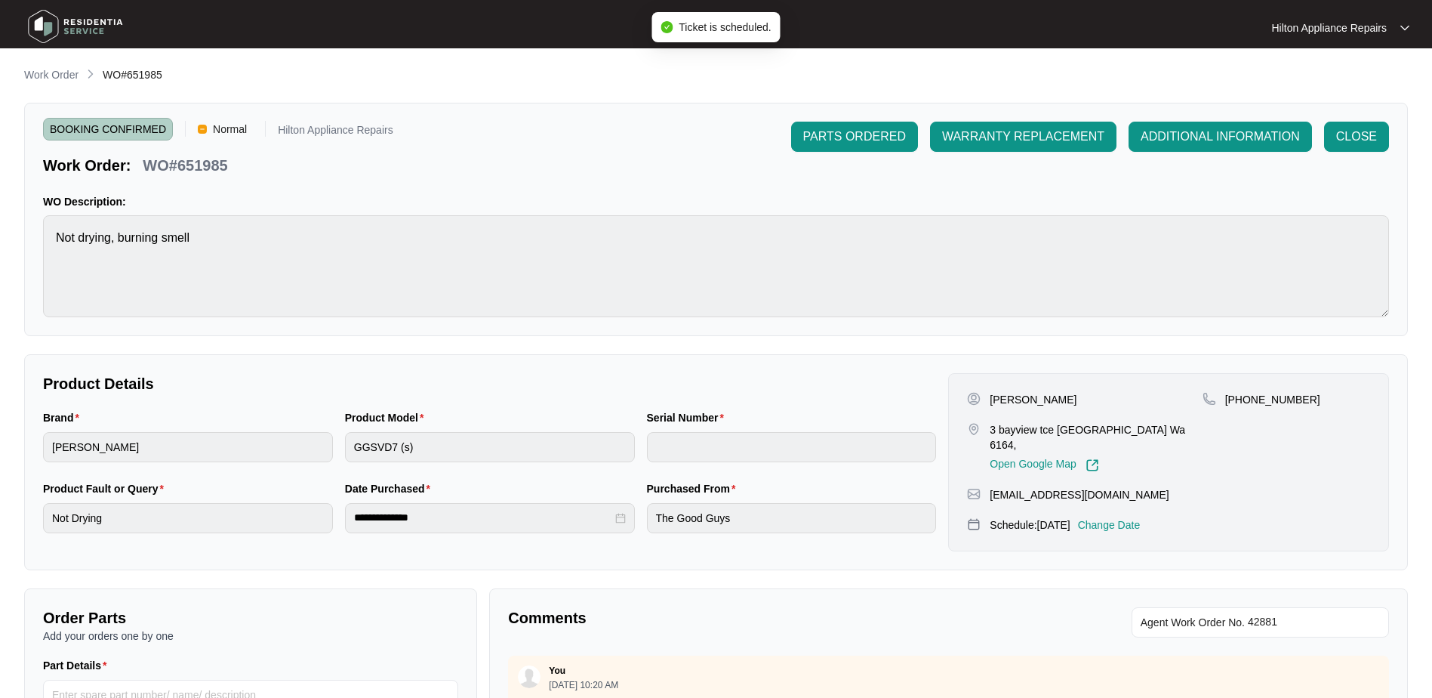
click at [42, 77] on p "Work Order" at bounding box center [51, 74] width 54 height 15
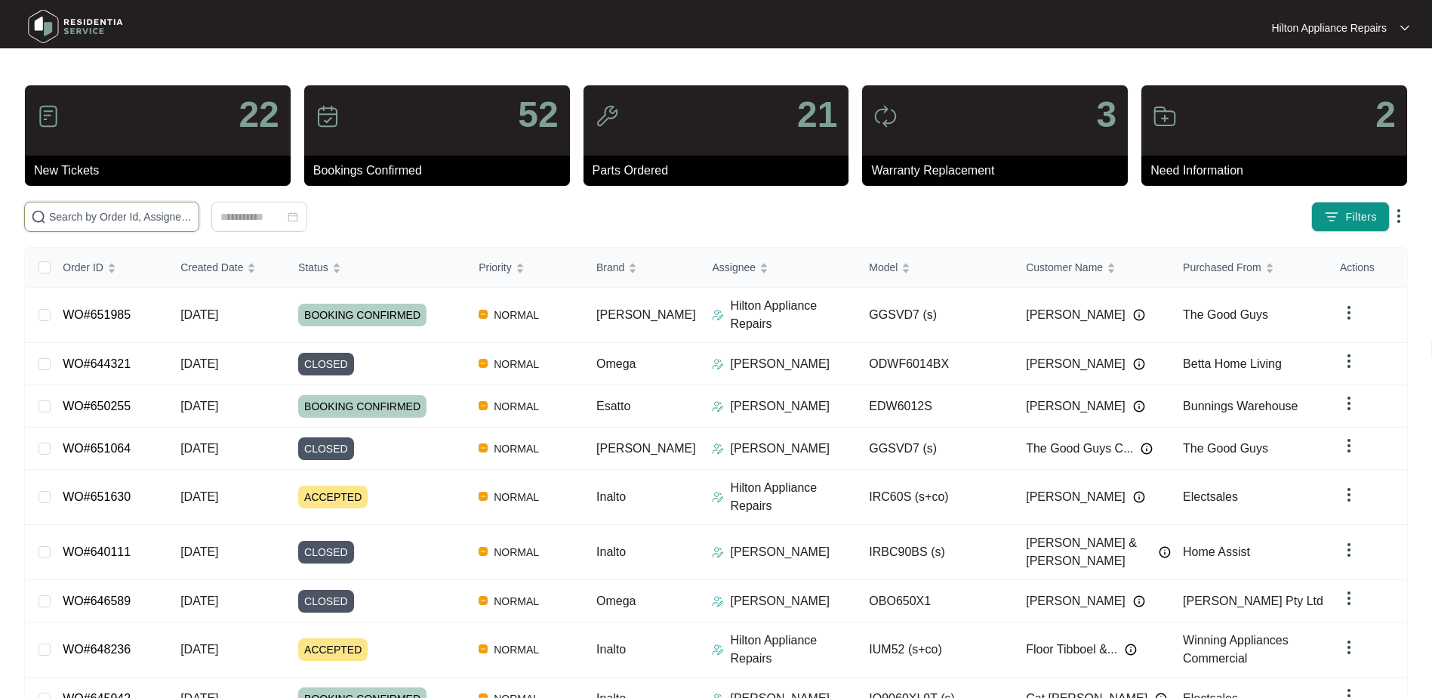
click at [69, 216] on input "text" at bounding box center [120, 216] width 143 height 17
paste input "WO#651985"
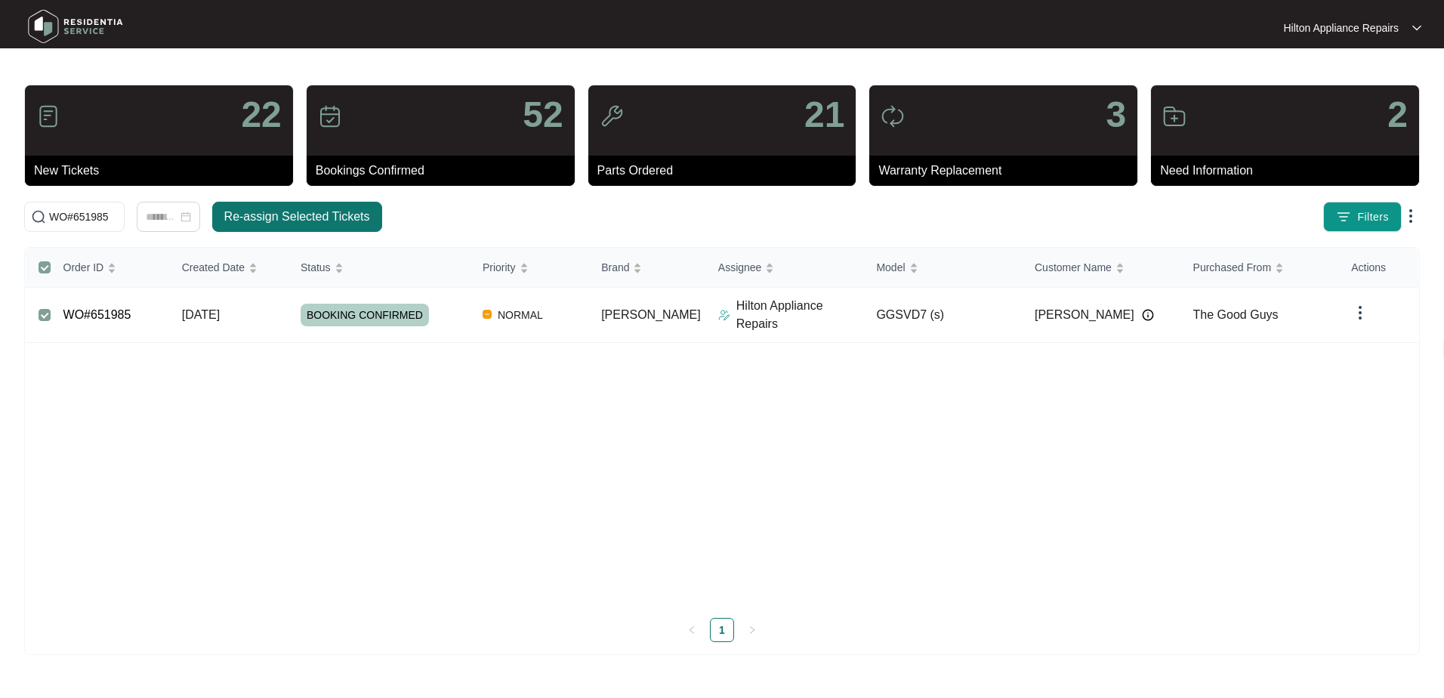
click at [319, 205] on button "Re-assign Selected Tickets" at bounding box center [297, 217] width 170 height 30
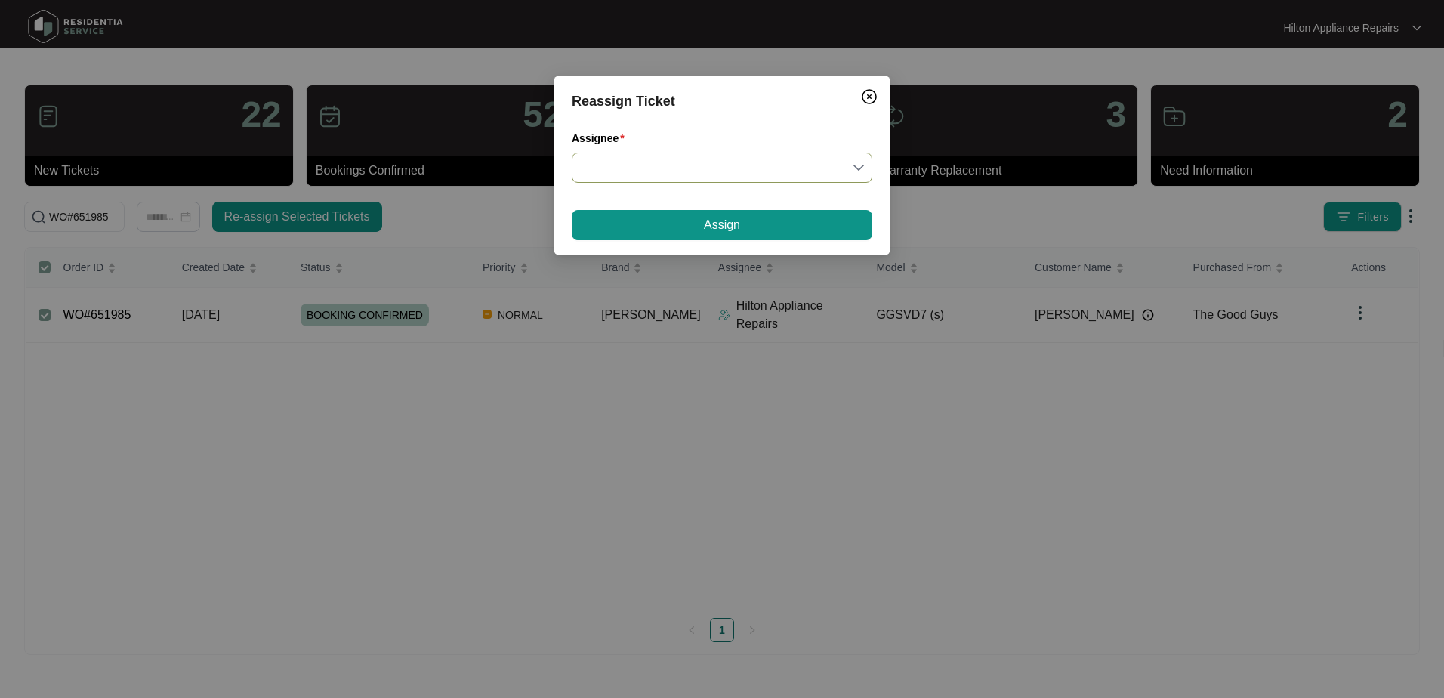
click at [865, 168] on div at bounding box center [722, 168] width 301 height 30
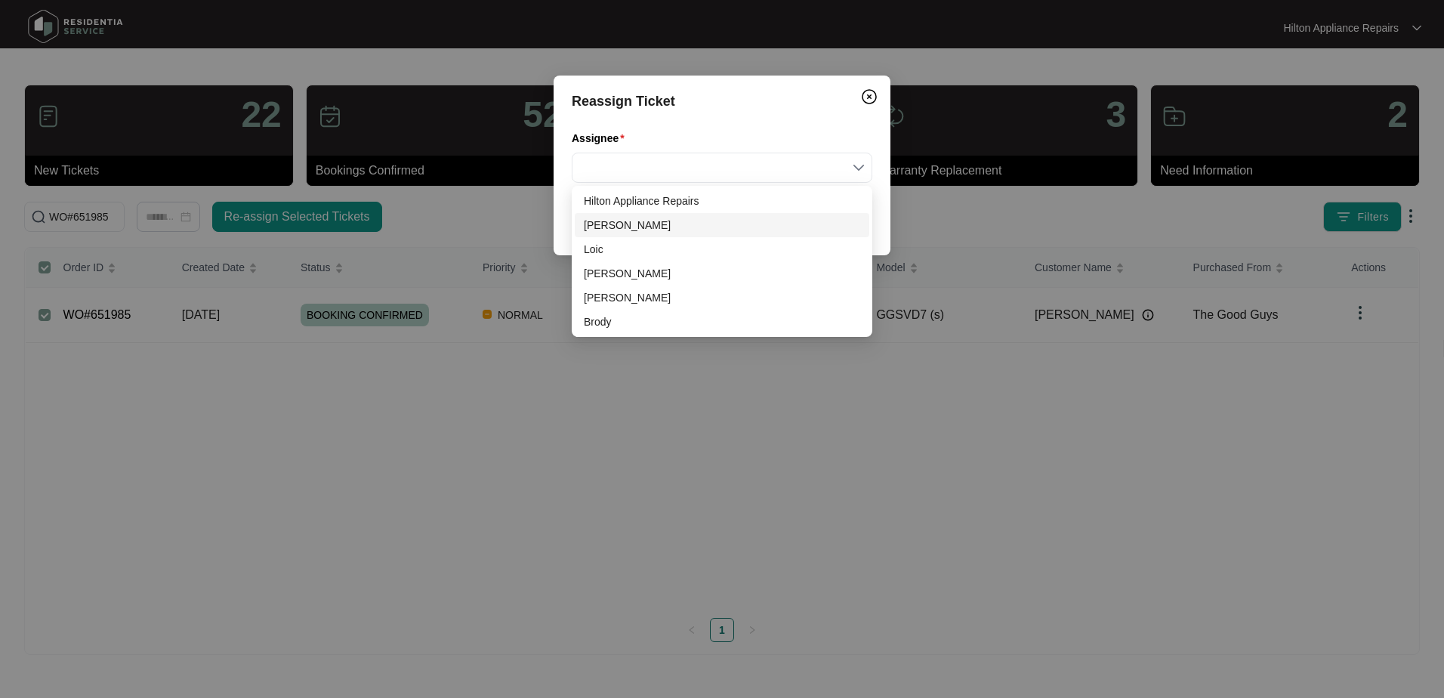
click at [610, 227] on div "[PERSON_NAME]" at bounding box center [722, 225] width 276 height 17
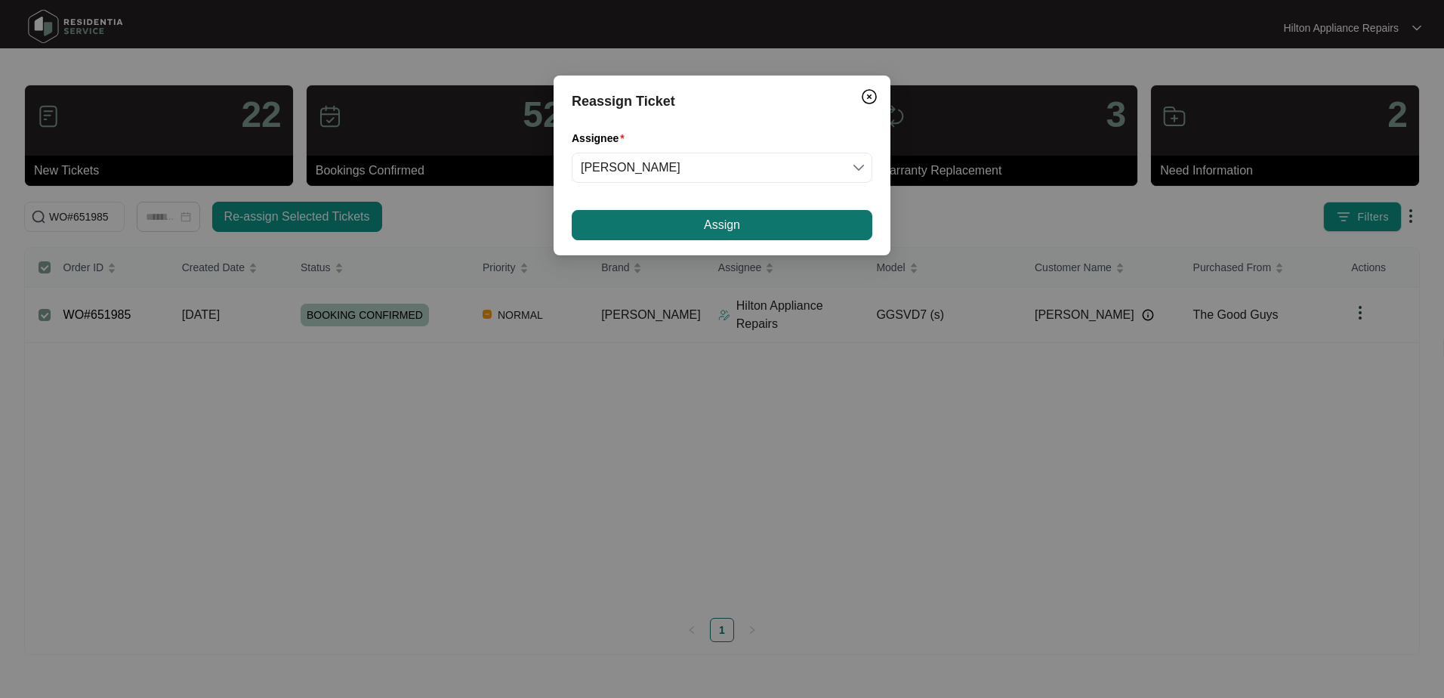
click at [682, 228] on button "Assign" at bounding box center [722, 225] width 301 height 30
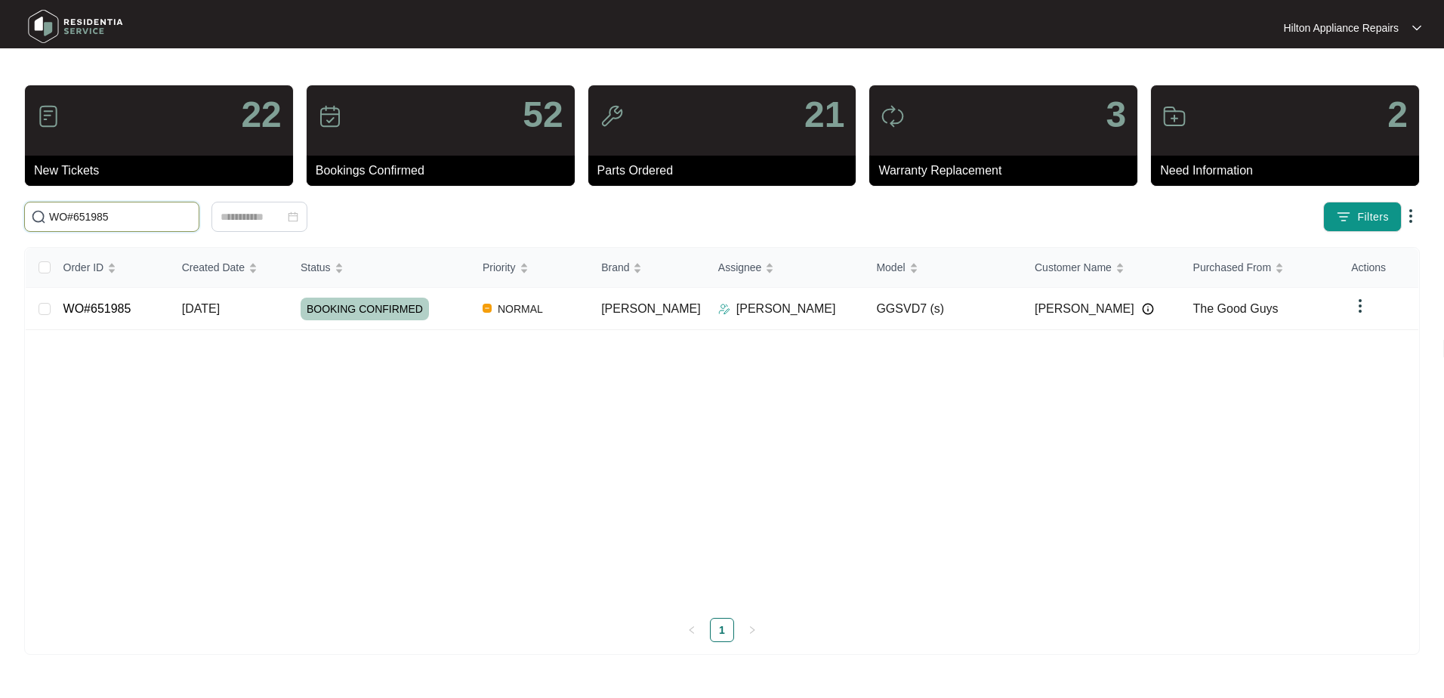
click at [82, 223] on input "WO#651985" at bounding box center [120, 216] width 143 height 17
drag, startPoint x: 135, startPoint y: 220, endPoint x: -4, endPoint y: 215, distance: 139.0
click at [0, 215] on html "Hilton Appliance Repairs Hilton App... 22 New Tickets 52 Bookings Confirmed 21 …" at bounding box center [722, 349] width 1444 height 698
paste input "15646"
type input "WO#615646"
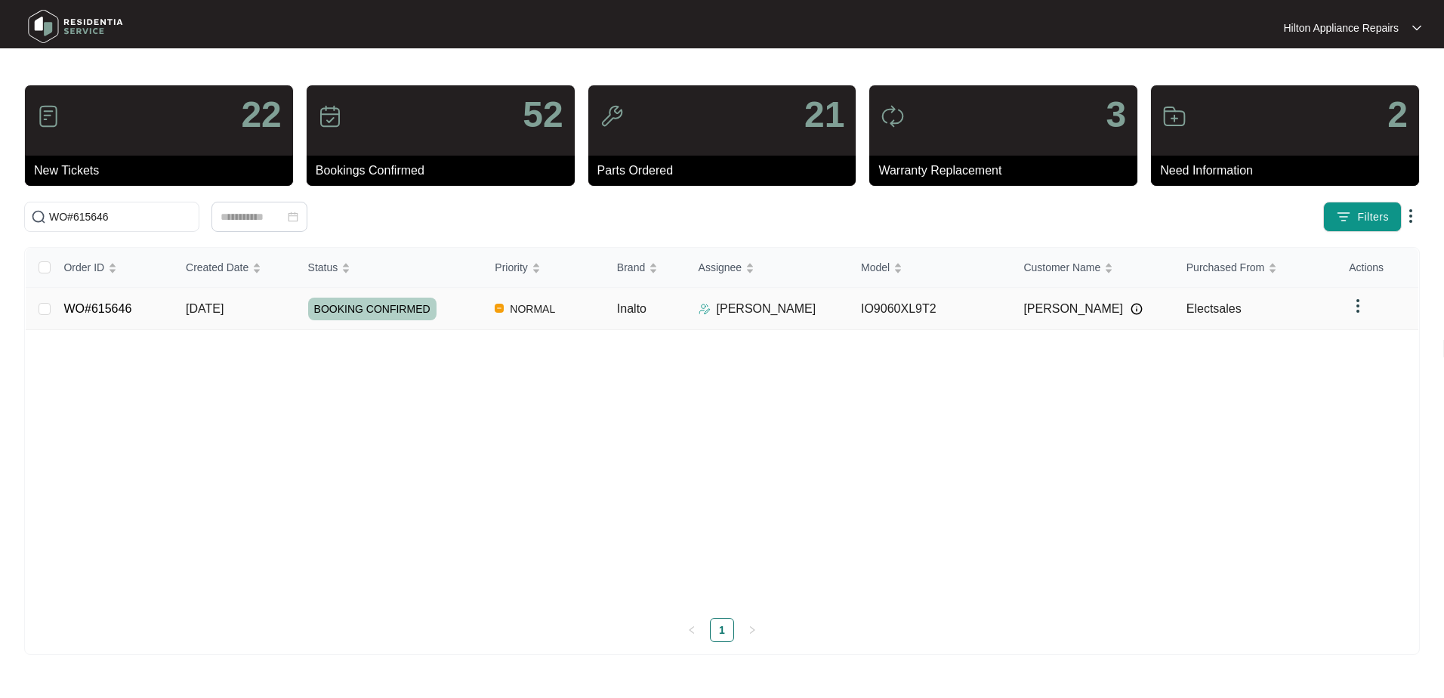
click at [211, 306] on span "[DATE]" at bounding box center [205, 308] width 38 height 13
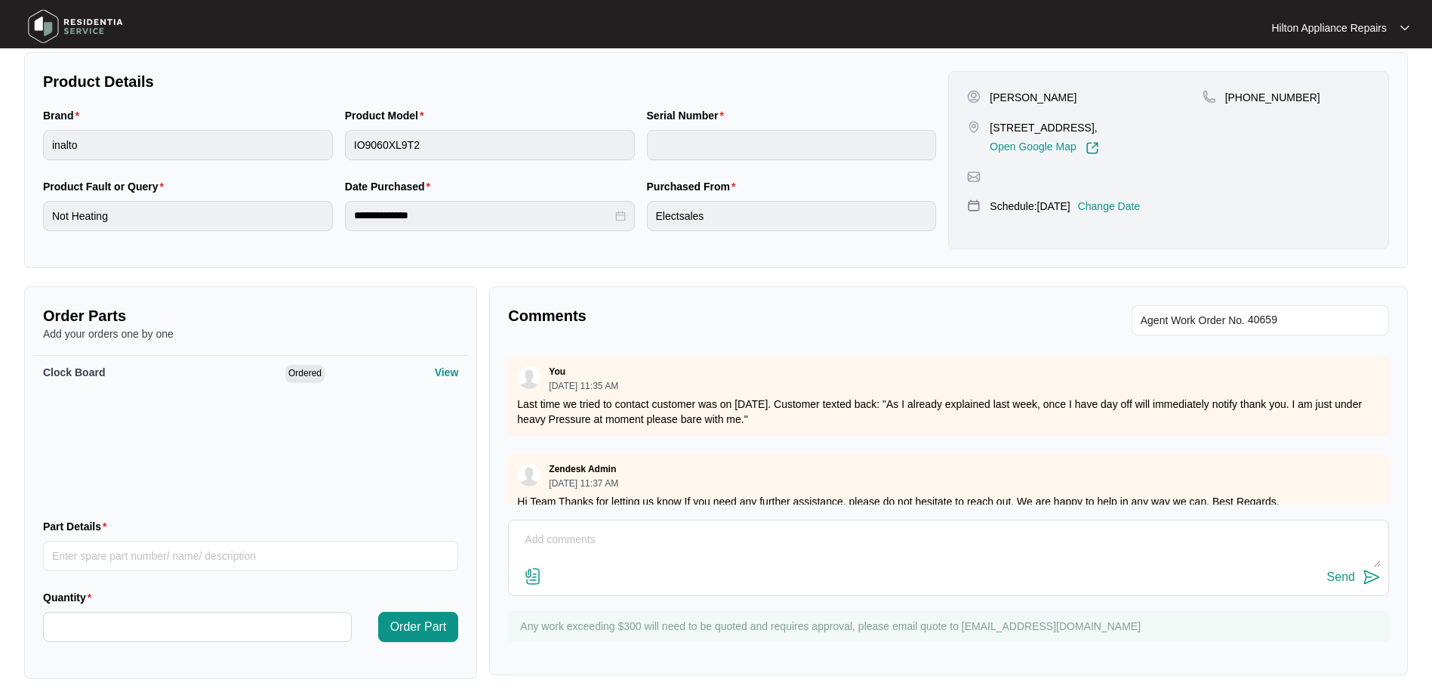
scroll to position [2137, 0]
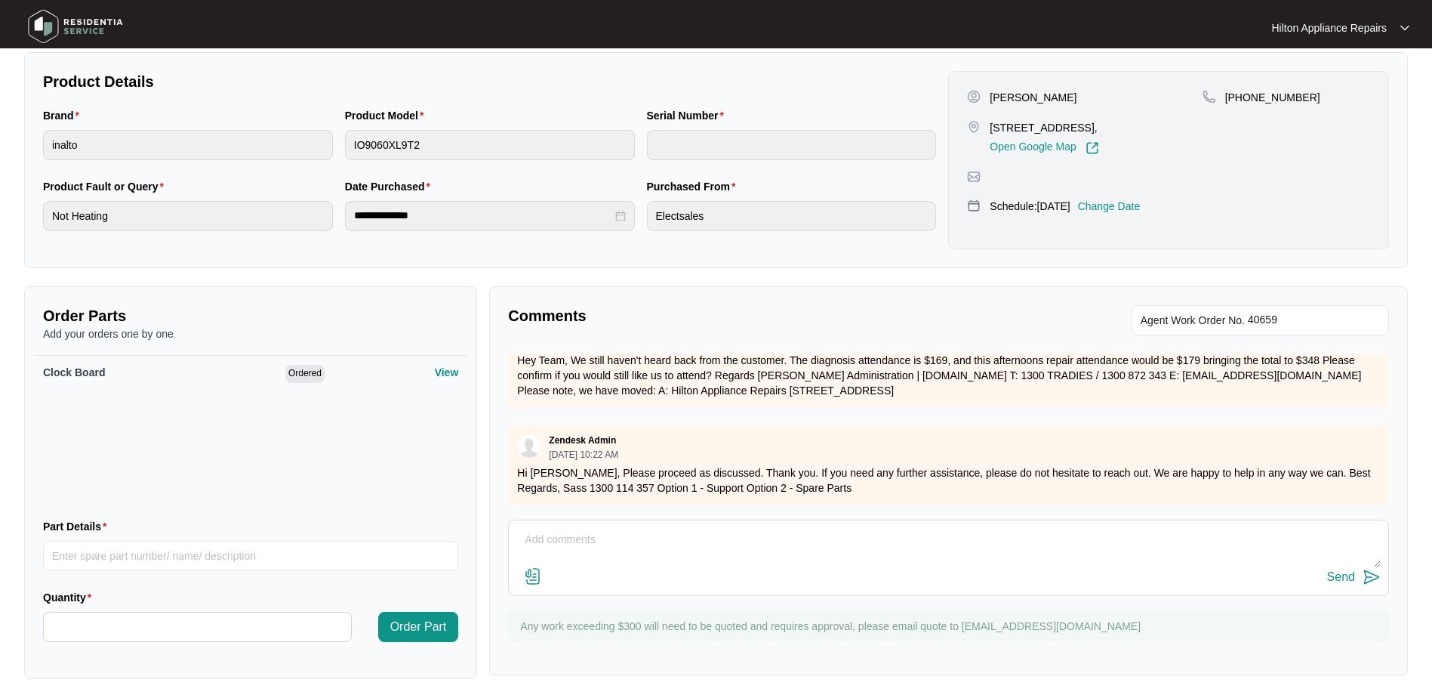
click at [541, 538] on textarea at bounding box center [948, 547] width 865 height 39
paste textarea "Called Landlord [PERSON_NAME] as OJ still didn't get back to [GEOGRAPHIC_DATA].…"
type textarea "Called Landlord [PERSON_NAME] as OJ still didn't get back to [GEOGRAPHIC_DATA].…"
click at [1348, 573] on div "Send" at bounding box center [1341, 577] width 28 height 14
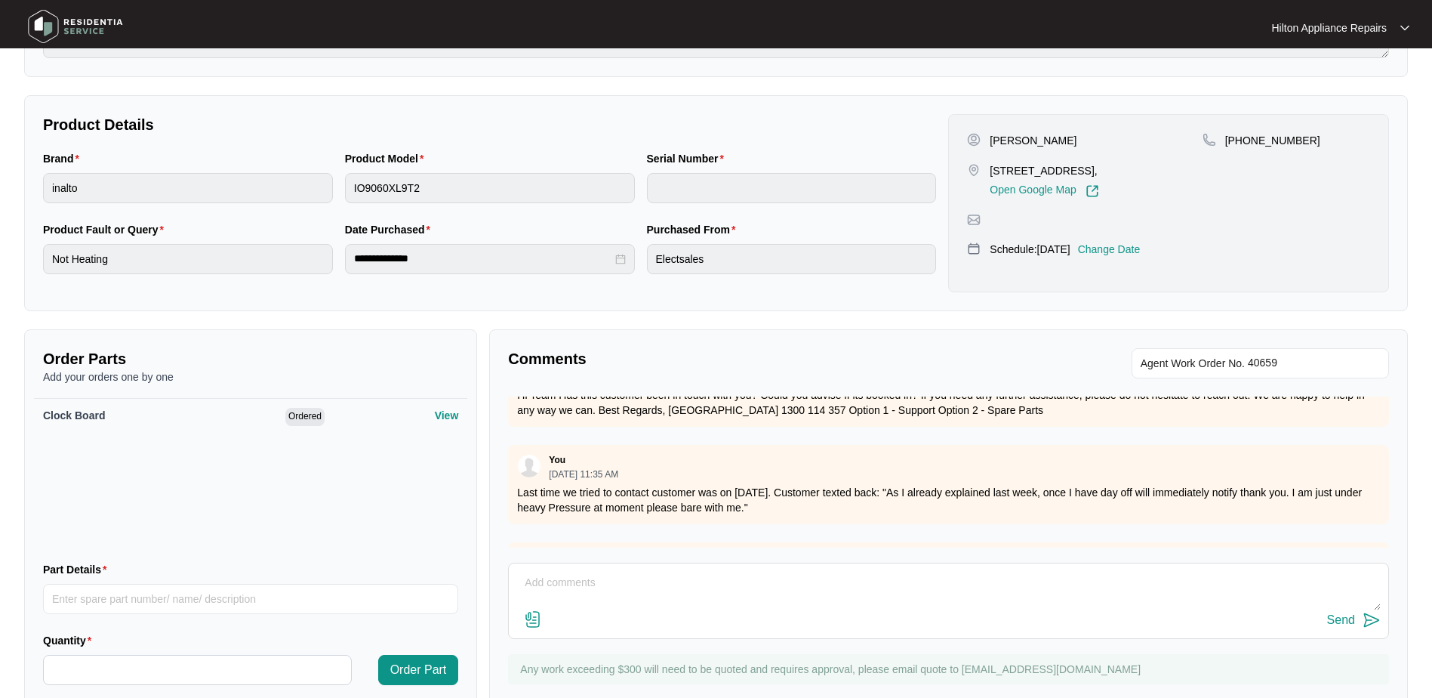
scroll to position [0, 0]
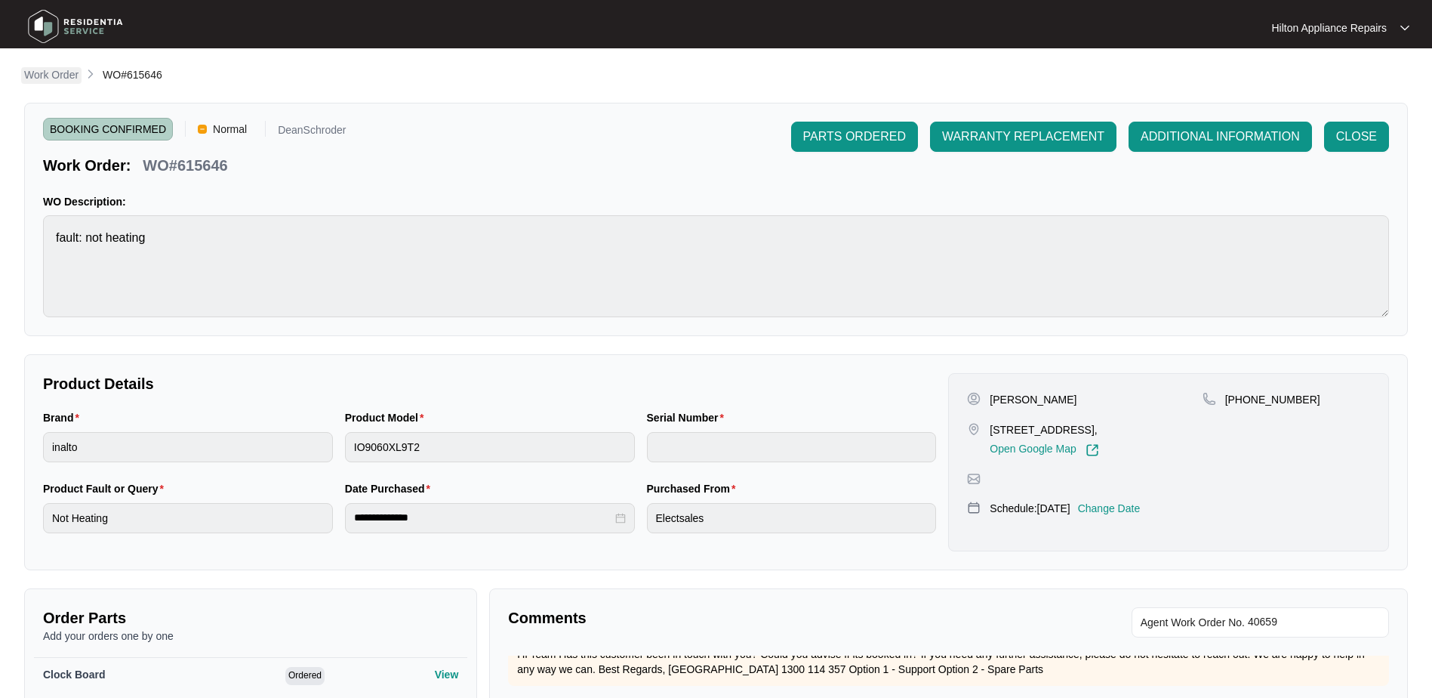
click at [46, 74] on p "Work Order" at bounding box center [51, 74] width 54 height 15
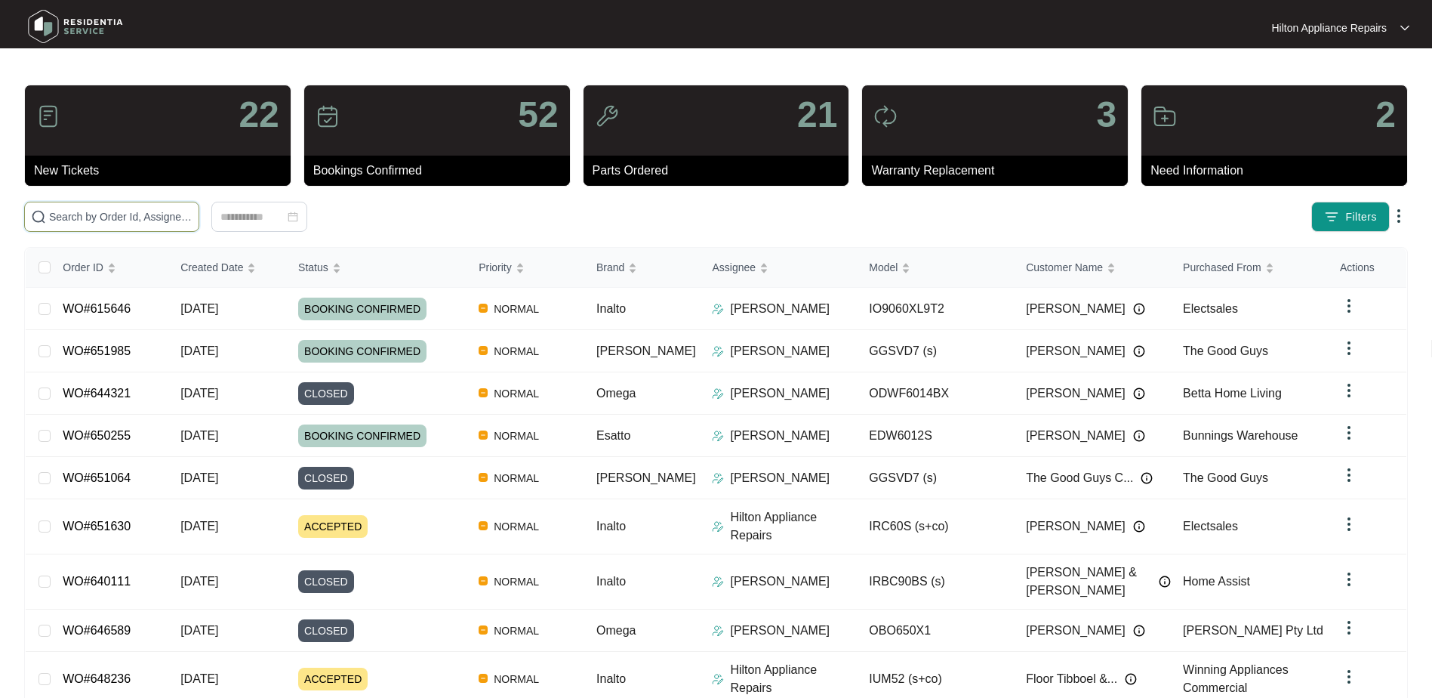
click at [114, 223] on input "text" at bounding box center [120, 216] width 143 height 17
paste input "0474 169 683"
type input "0474 169 683"
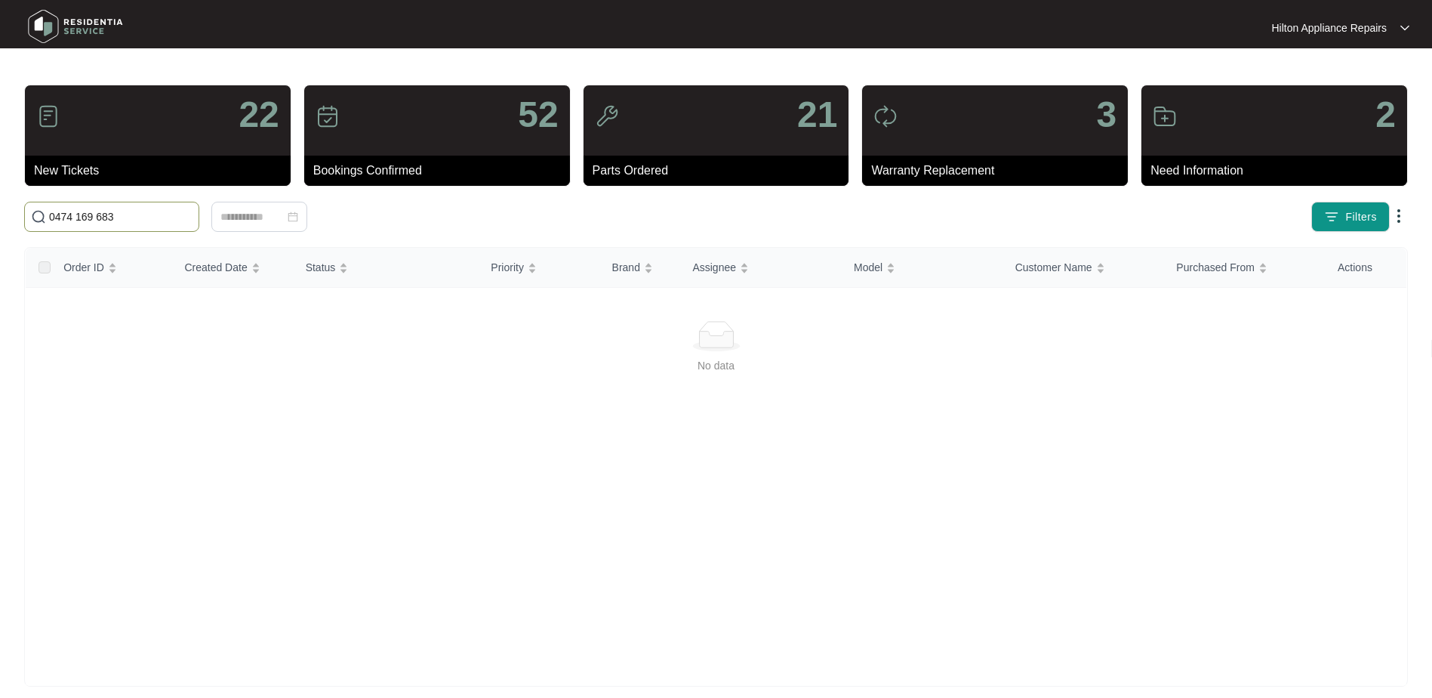
drag, startPoint x: -6, startPoint y: 220, endPoint x: -38, endPoint y: 217, distance: 31.9
click at [0, 217] on html "Hilton Appliance Repairs Hilton App... 22 New Tickets 52 Bookings Confirmed 21 …" at bounding box center [716, 355] width 1432 height 710
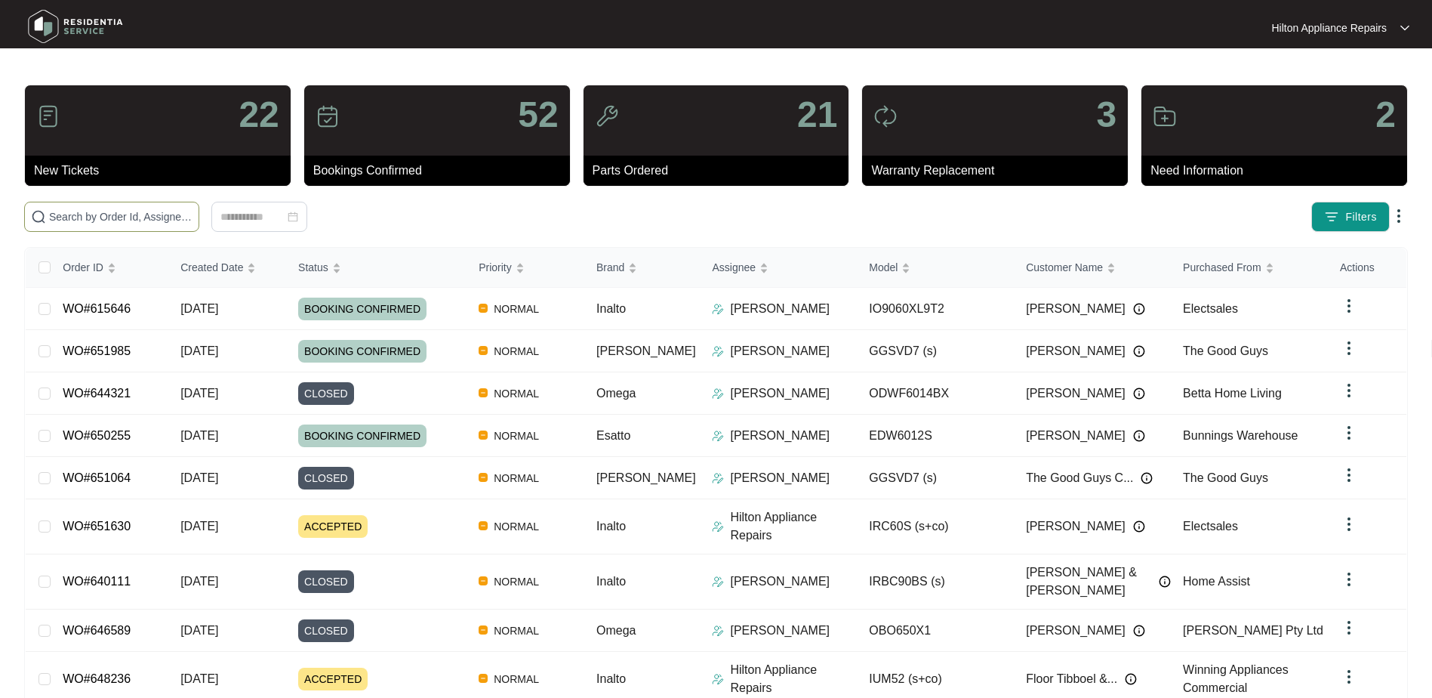
paste input "WO#648289"
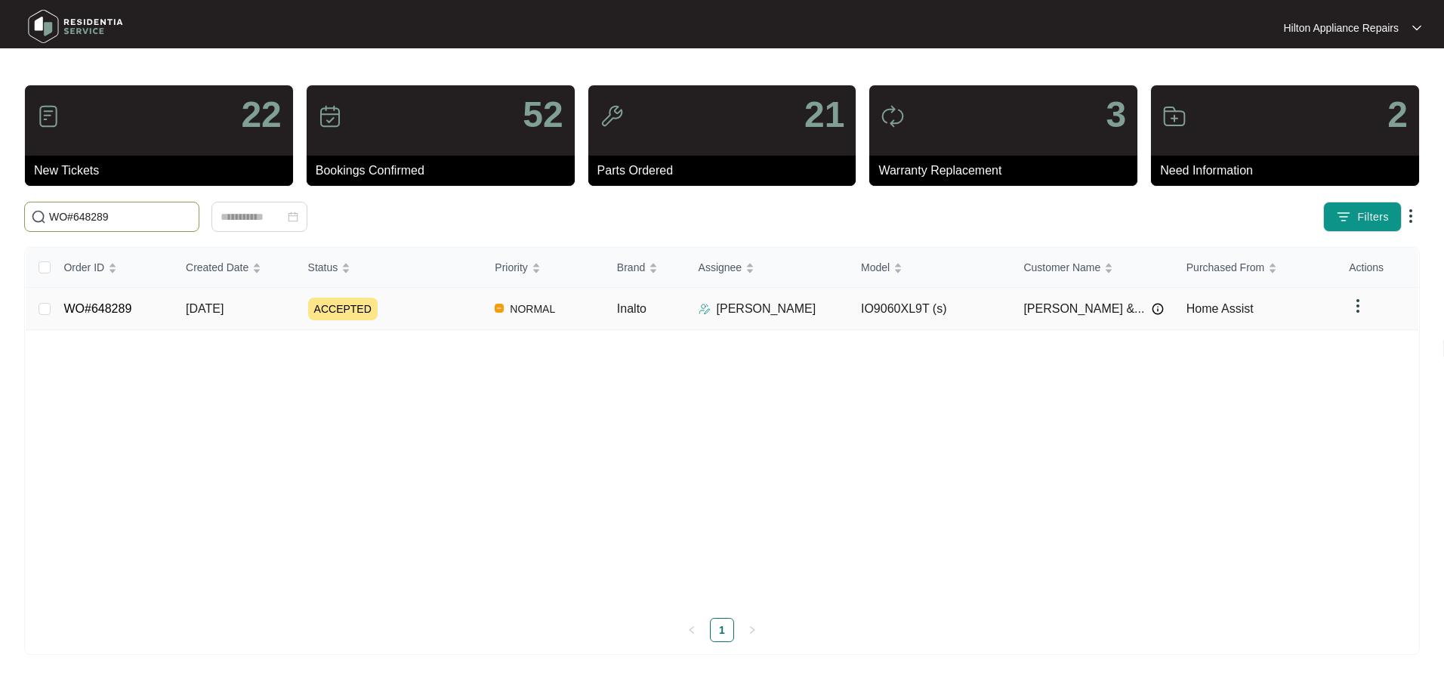
type input "WO#648289"
click at [107, 305] on link "WO#648289" at bounding box center [97, 308] width 68 height 13
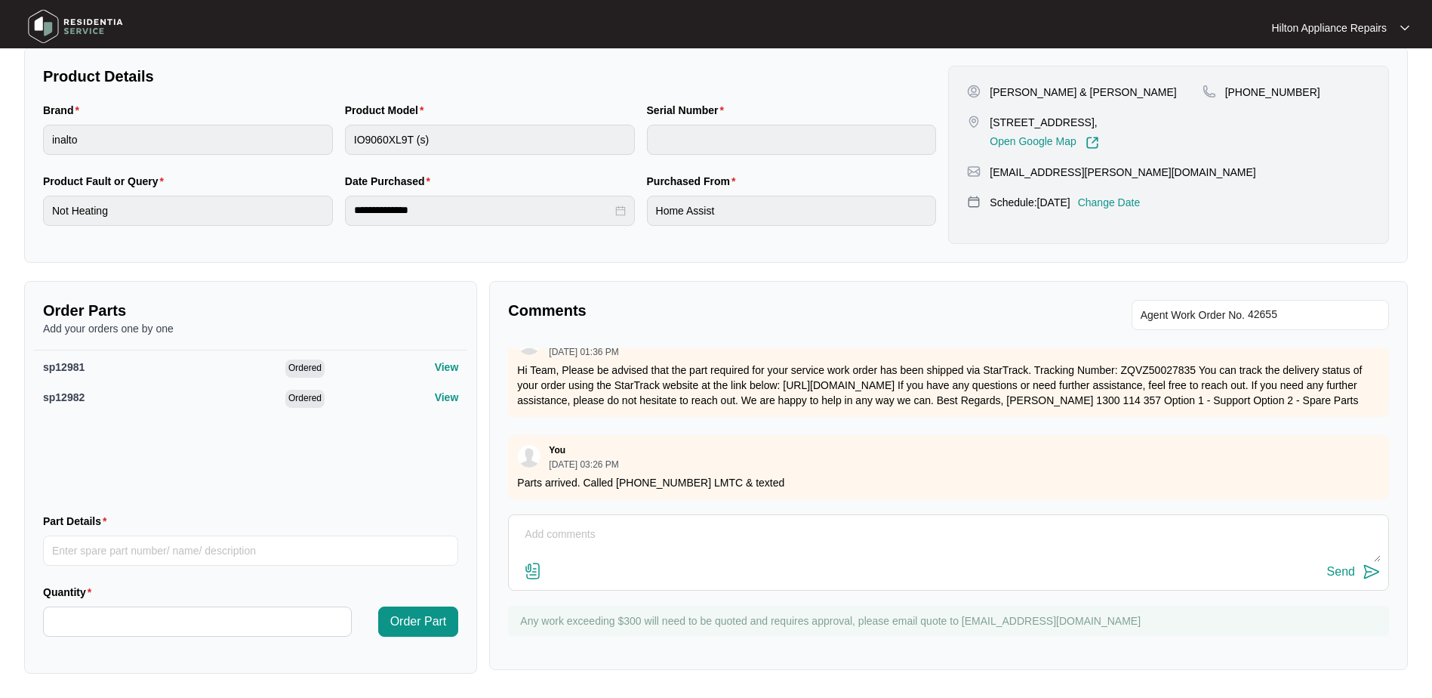
scroll to position [557, 0]
click at [544, 530] on textarea at bounding box center [948, 541] width 865 height 39
paste textarea "Called customer LMTC & texted"
type textarea "Called customer LMTC & texted"
click at [1339, 578] on div "Send" at bounding box center [1341, 572] width 28 height 14
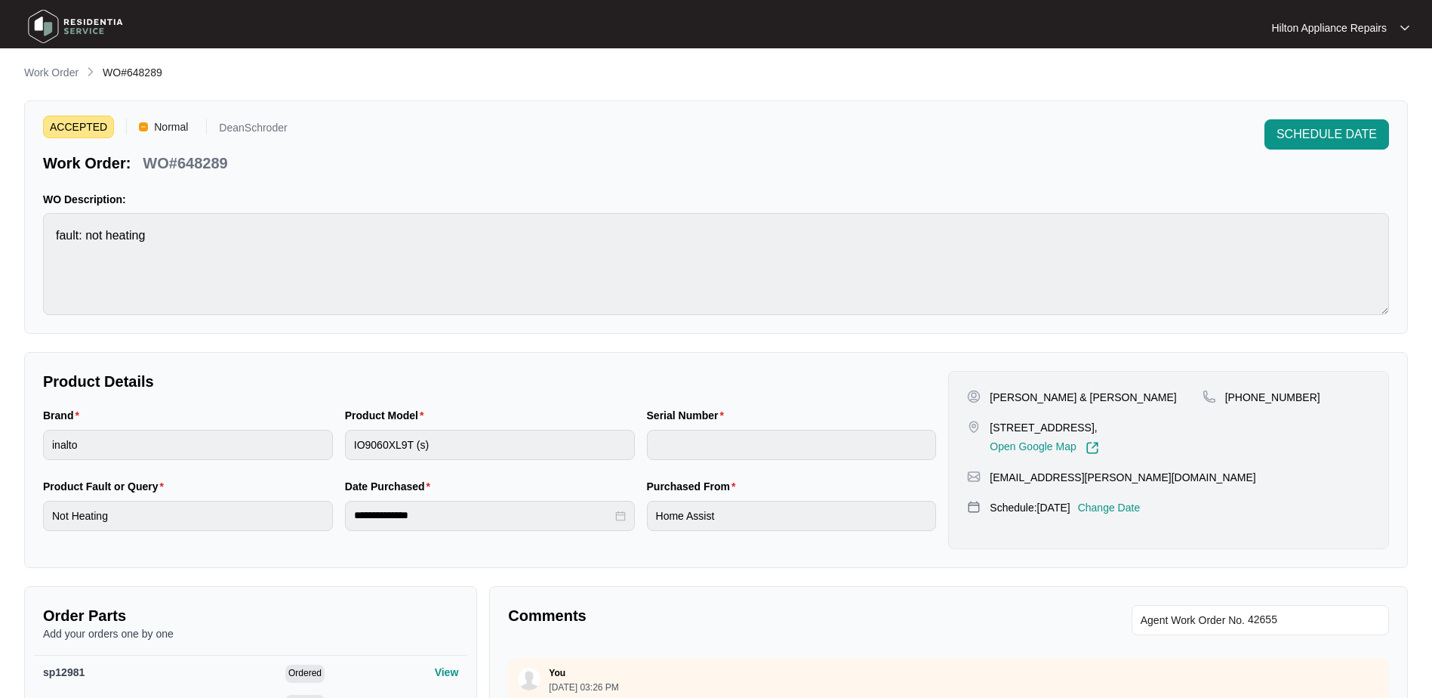
scroll to position [0, 0]
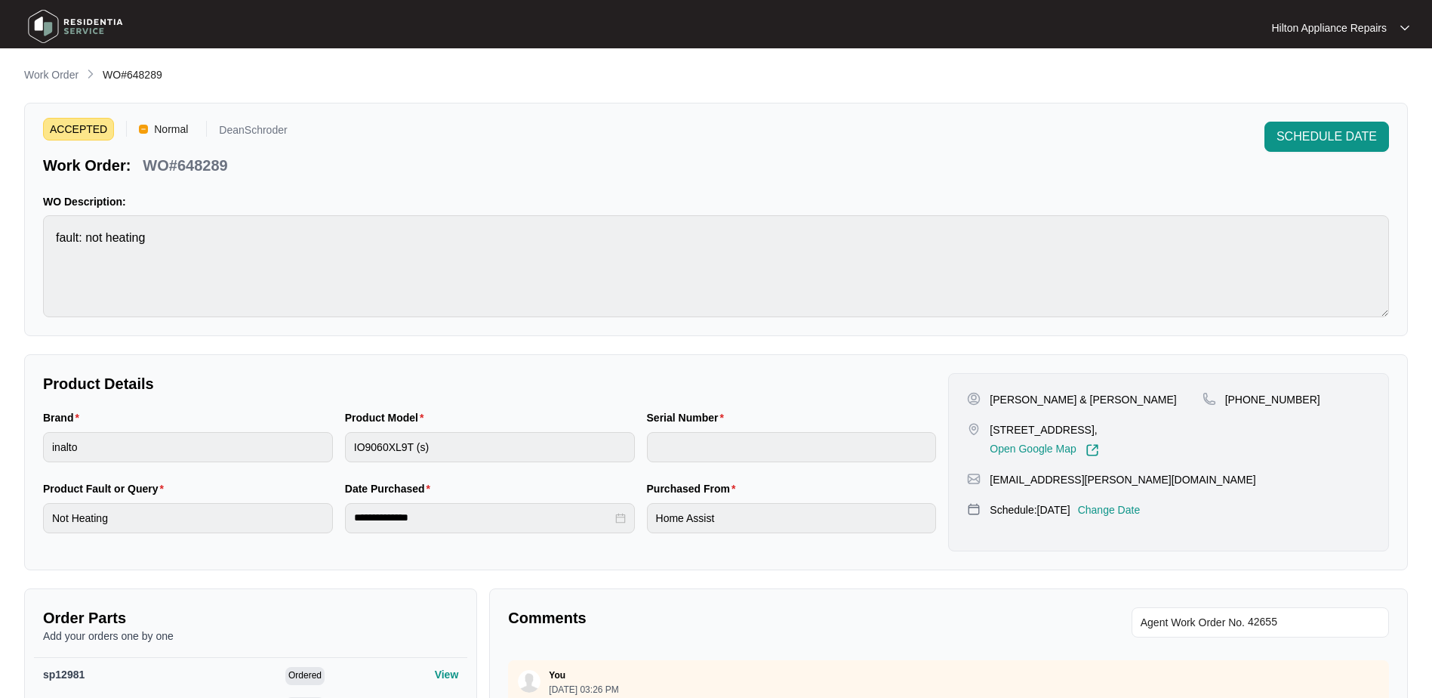
click at [48, 77] on p "Work Order" at bounding box center [51, 74] width 54 height 15
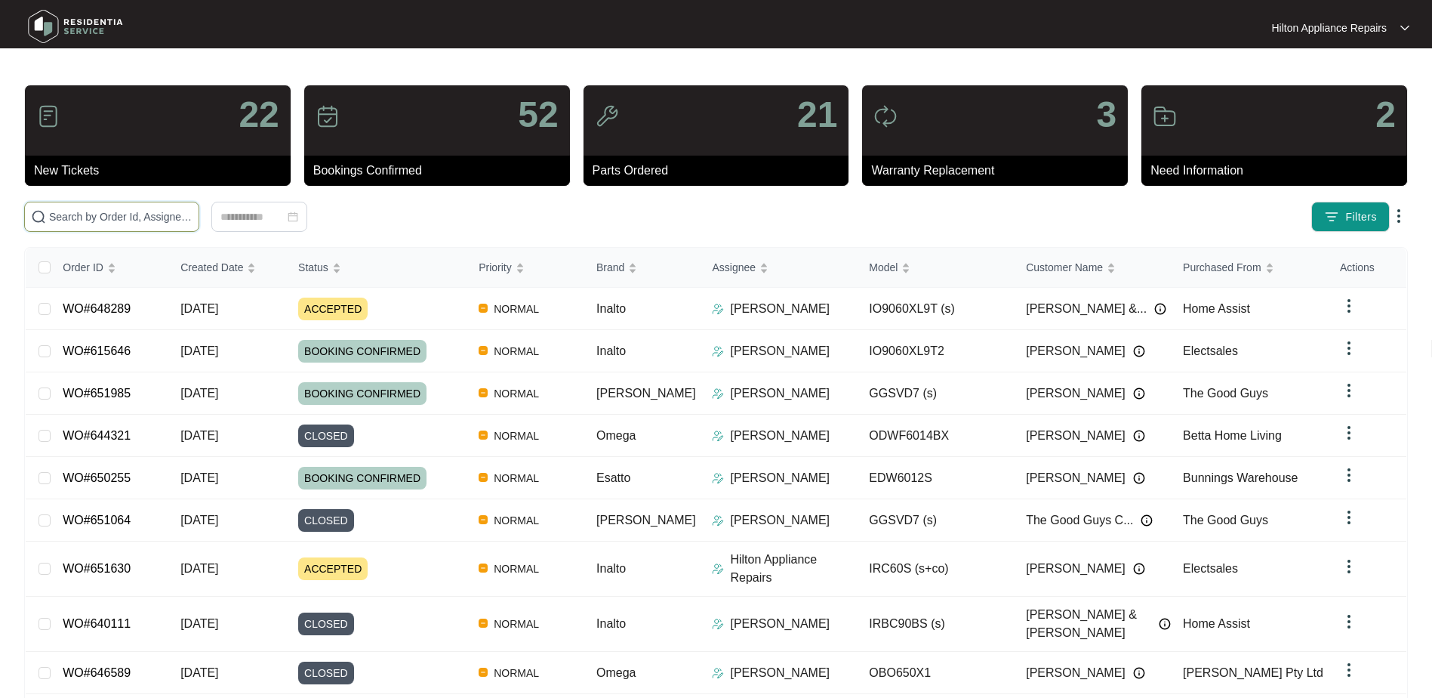
click at [82, 214] on input "text" at bounding box center [120, 216] width 143 height 17
paste input "WO#648289"
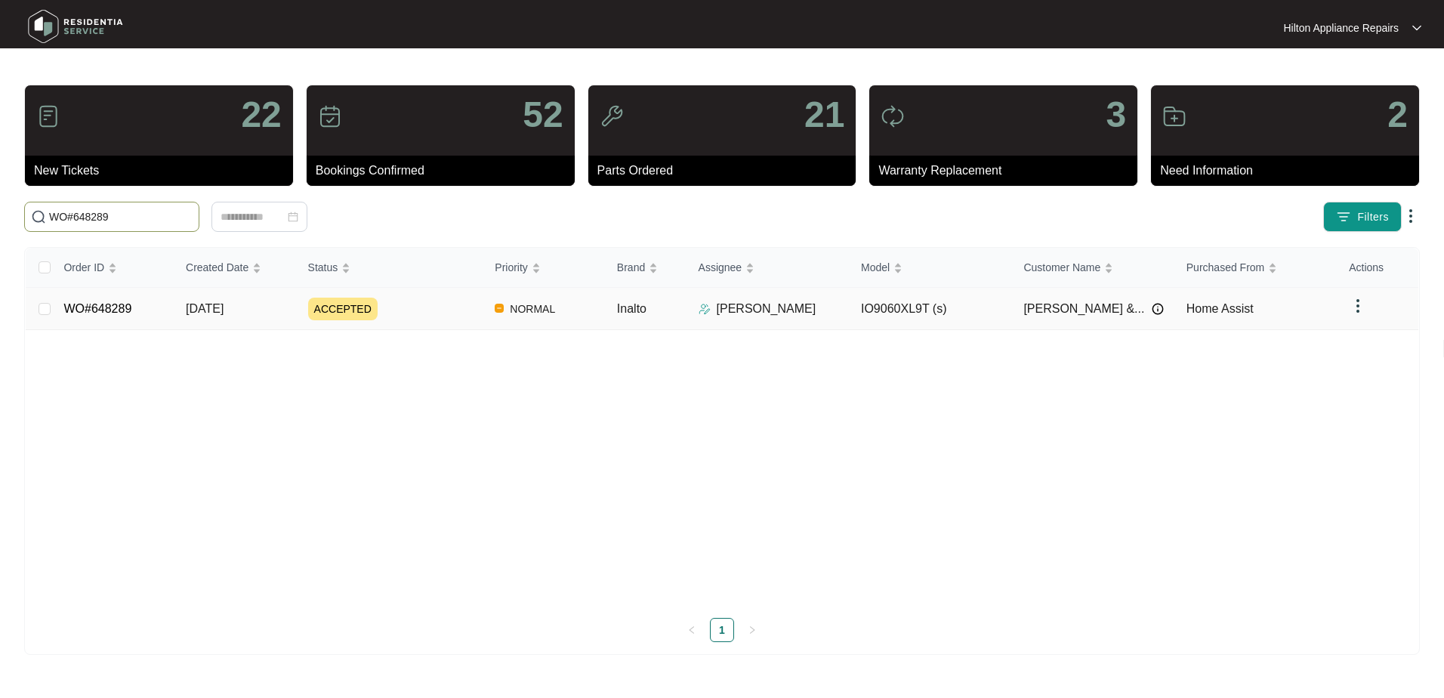
type input "WO#648289"
click at [102, 305] on link "WO#648289" at bounding box center [97, 308] width 68 height 13
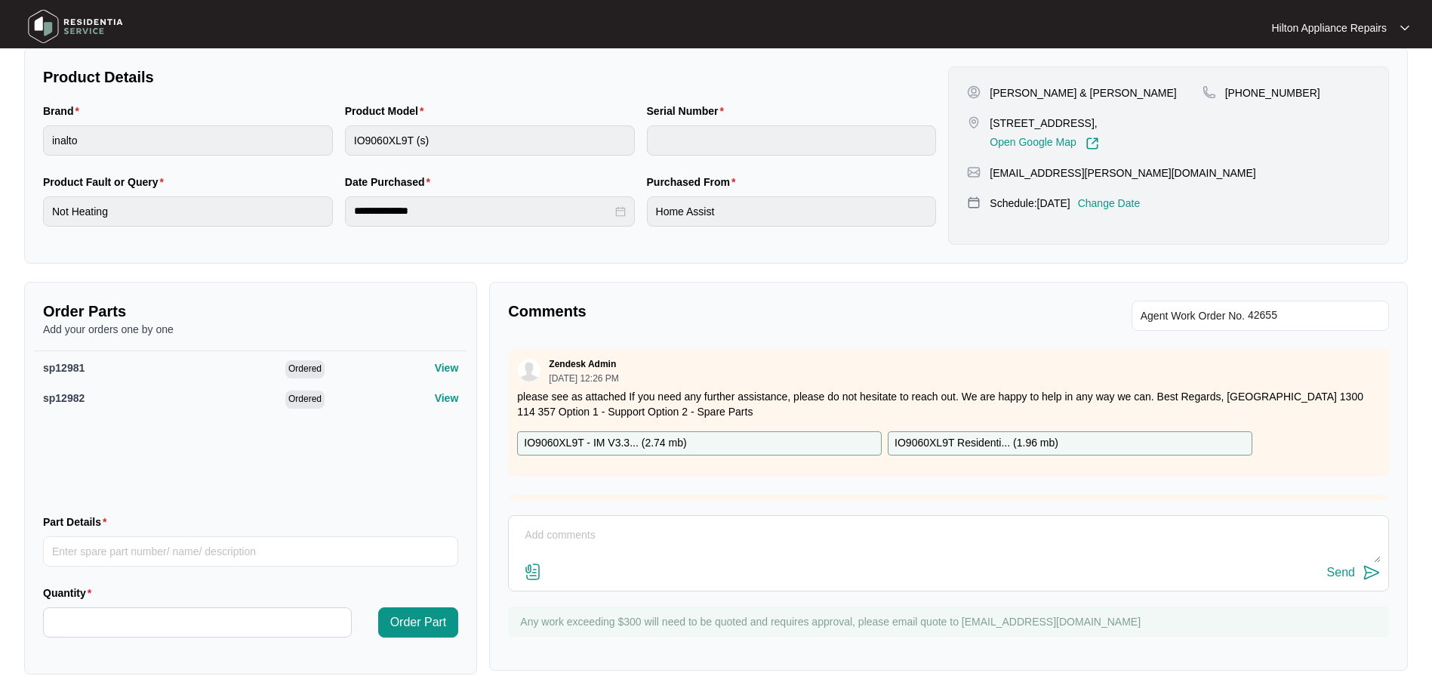
scroll to position [307, 0]
click at [1141, 199] on p "Change Date" at bounding box center [1109, 202] width 63 height 15
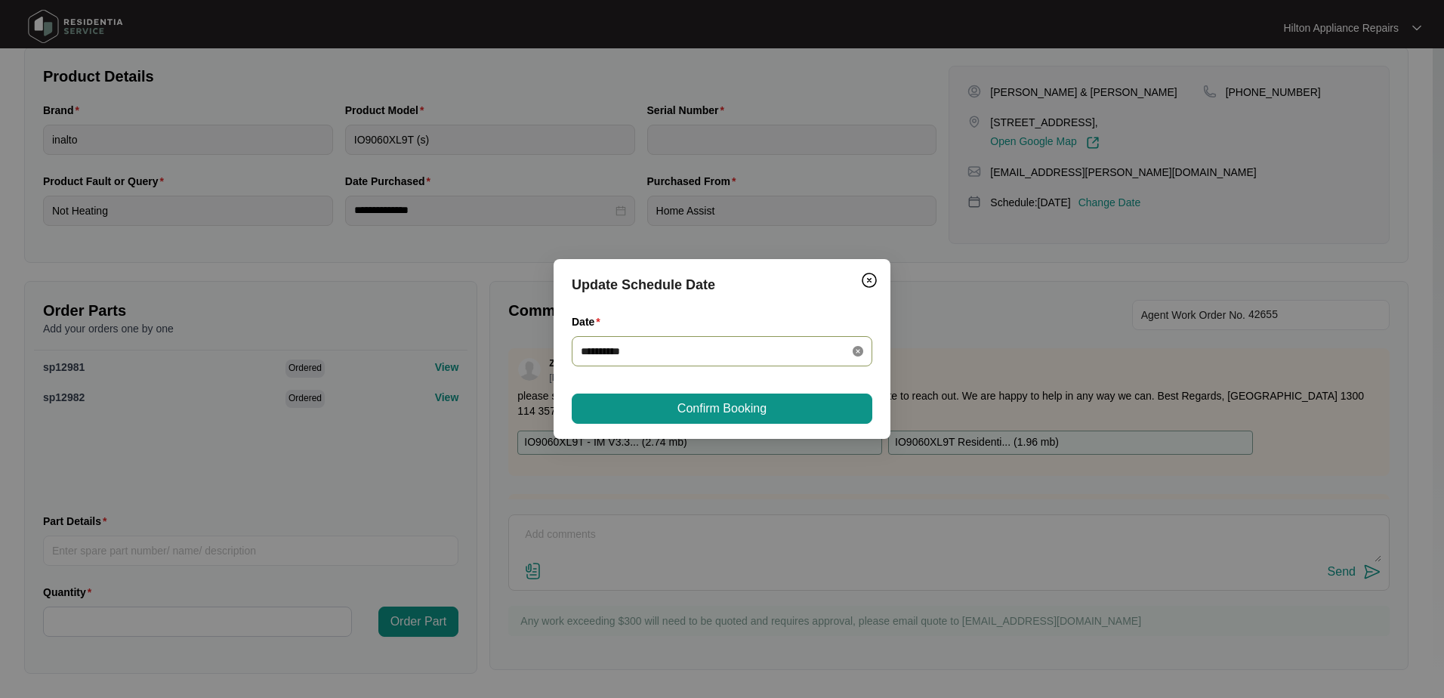
click at [855, 350] on icon "close-circle" at bounding box center [857, 351] width 11 height 11
click at [855, 350] on div at bounding box center [722, 351] width 282 height 17
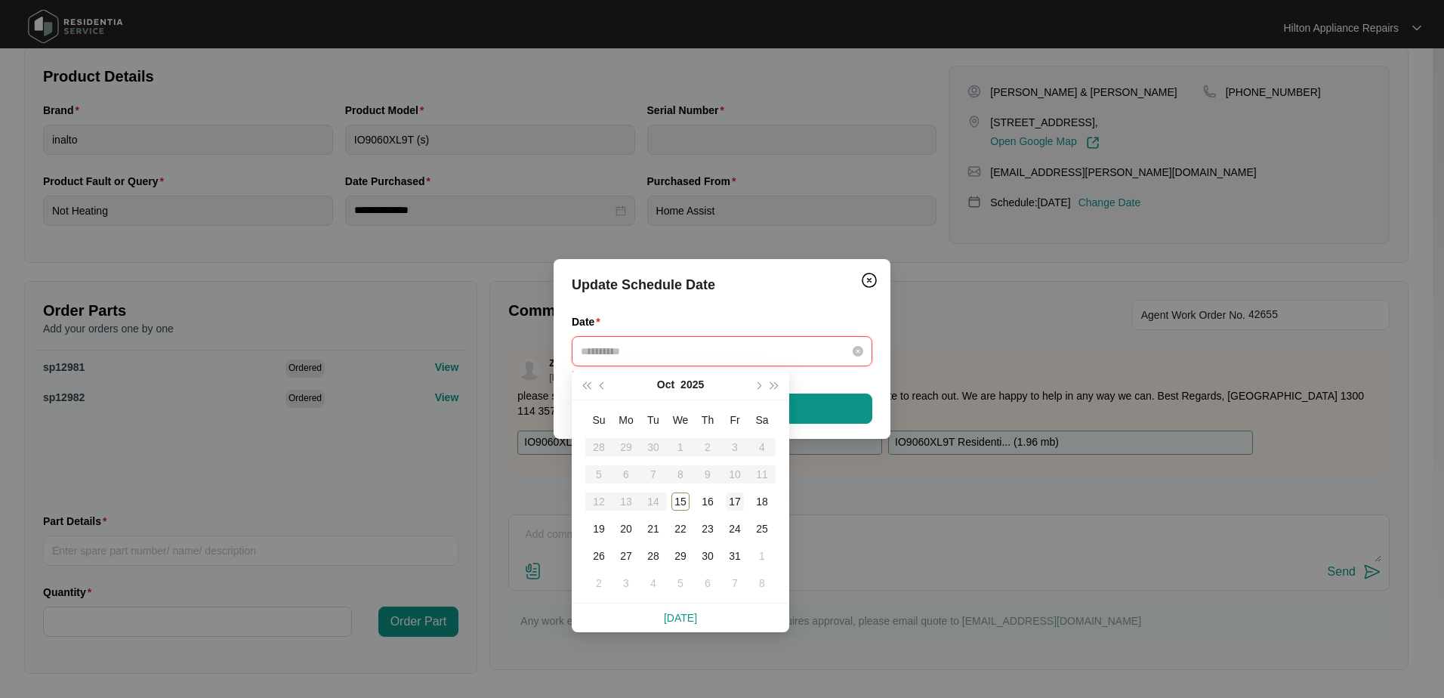
type input "**********"
click at [735, 500] on div "17" at bounding box center [735, 501] width 18 height 18
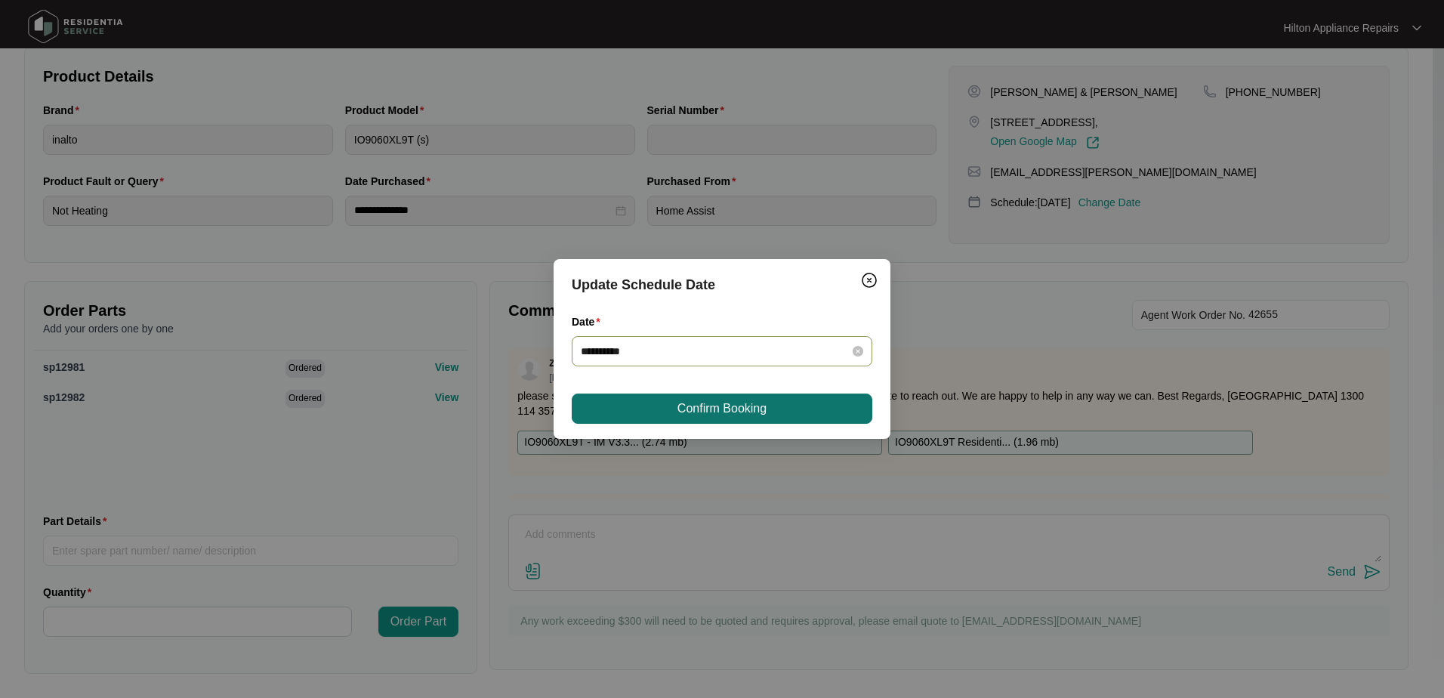
click at [755, 403] on span "Confirm Booking" at bounding box center [721, 408] width 89 height 18
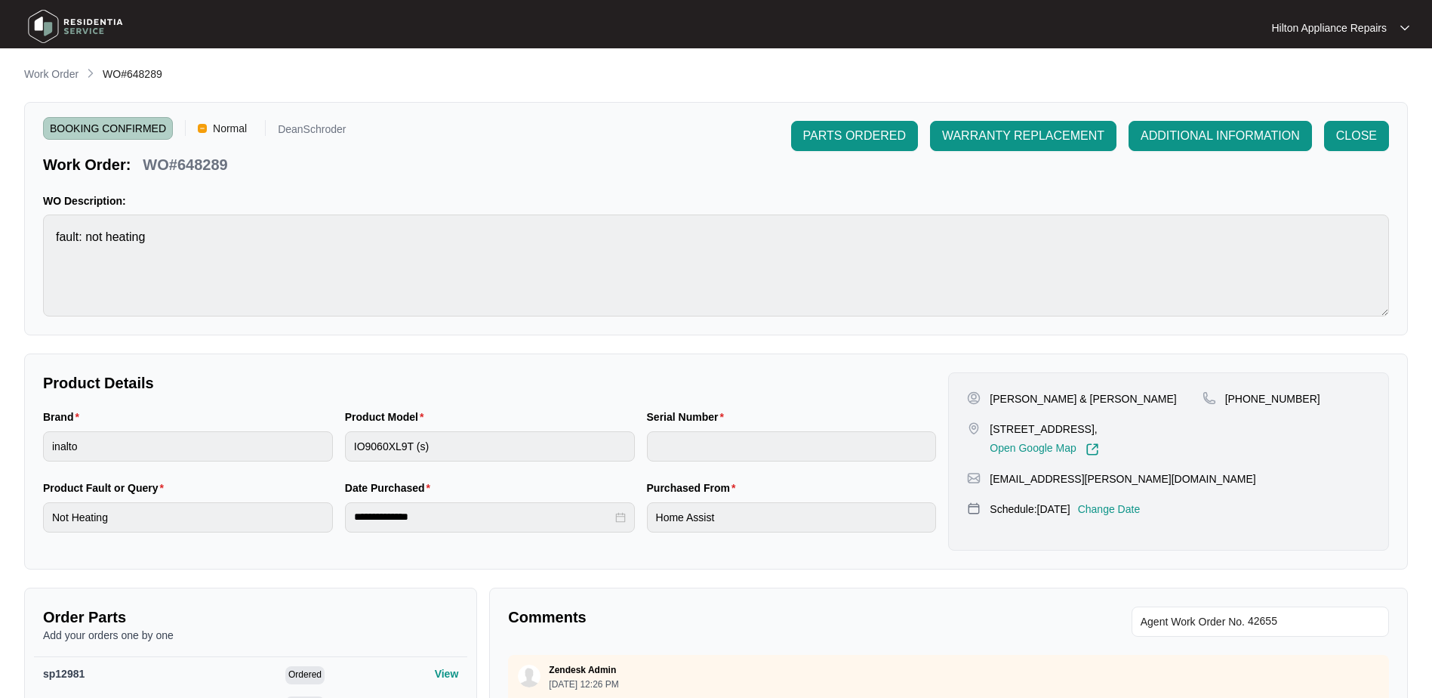
scroll to position [0, 0]
